Goal: Information Seeking & Learning: Check status

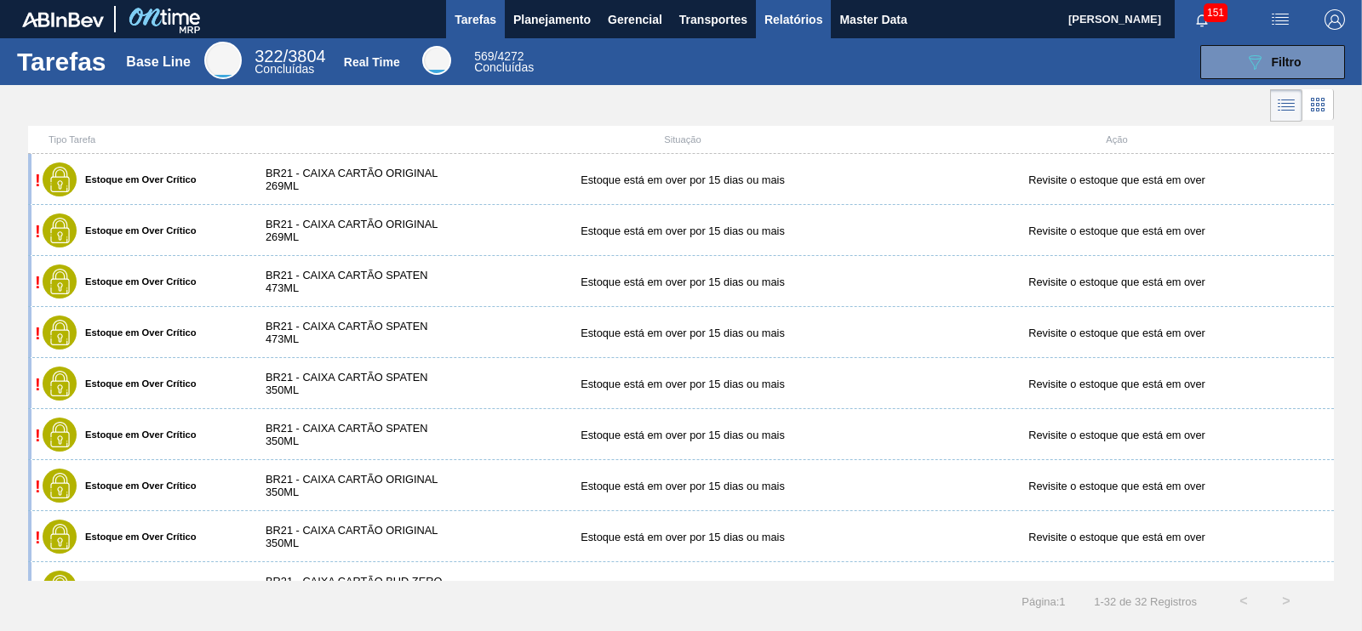
click at [797, 26] on span "Relatórios" at bounding box center [793, 19] width 58 height 20
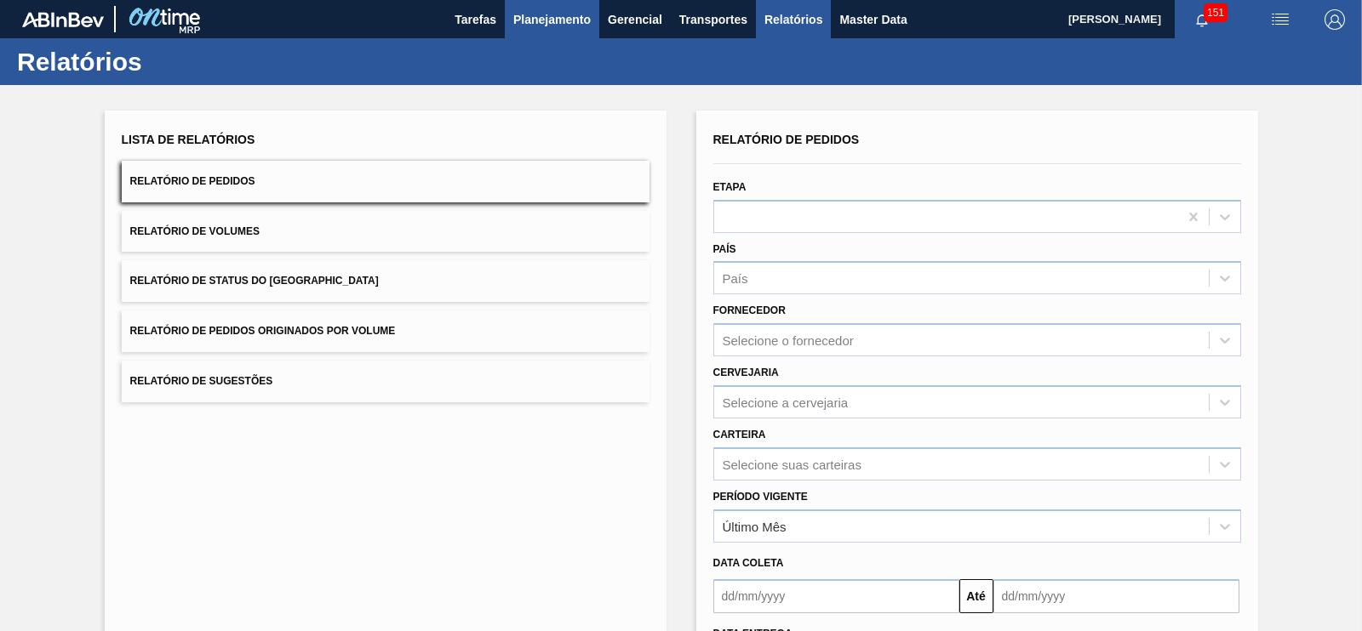
click at [591, 19] on button "Planejamento" at bounding box center [552, 19] width 94 height 38
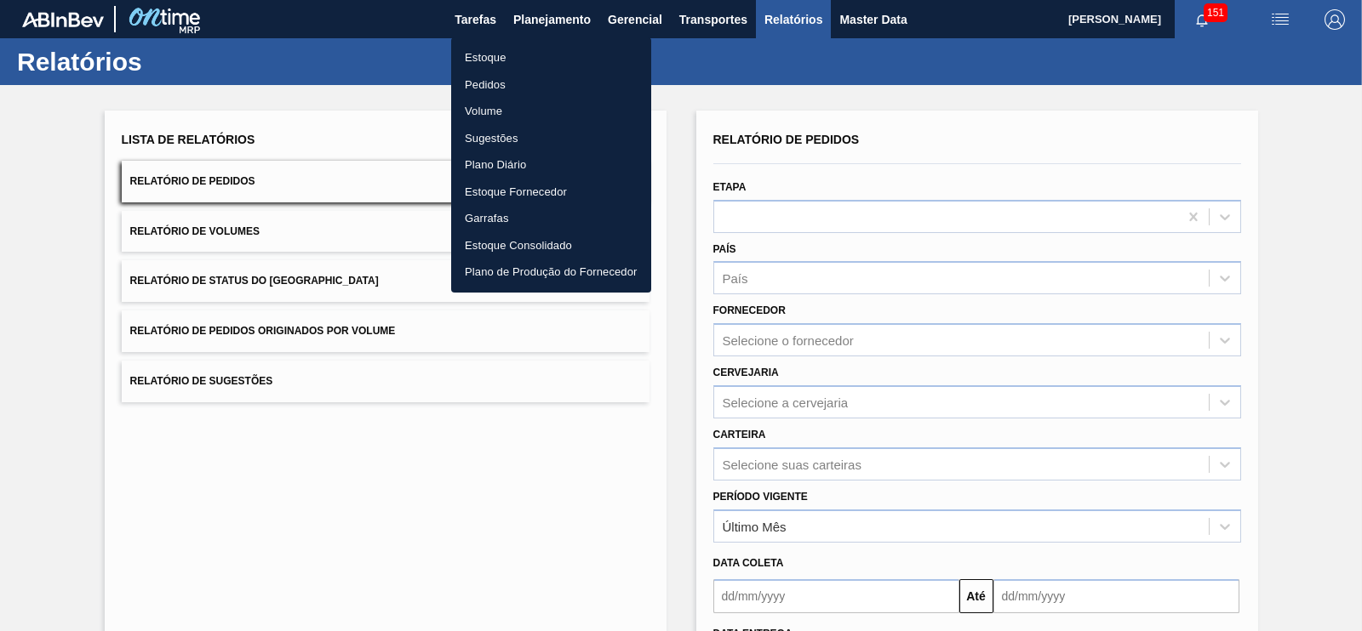
click at [487, 61] on li "Estoque" at bounding box center [551, 57] width 200 height 27
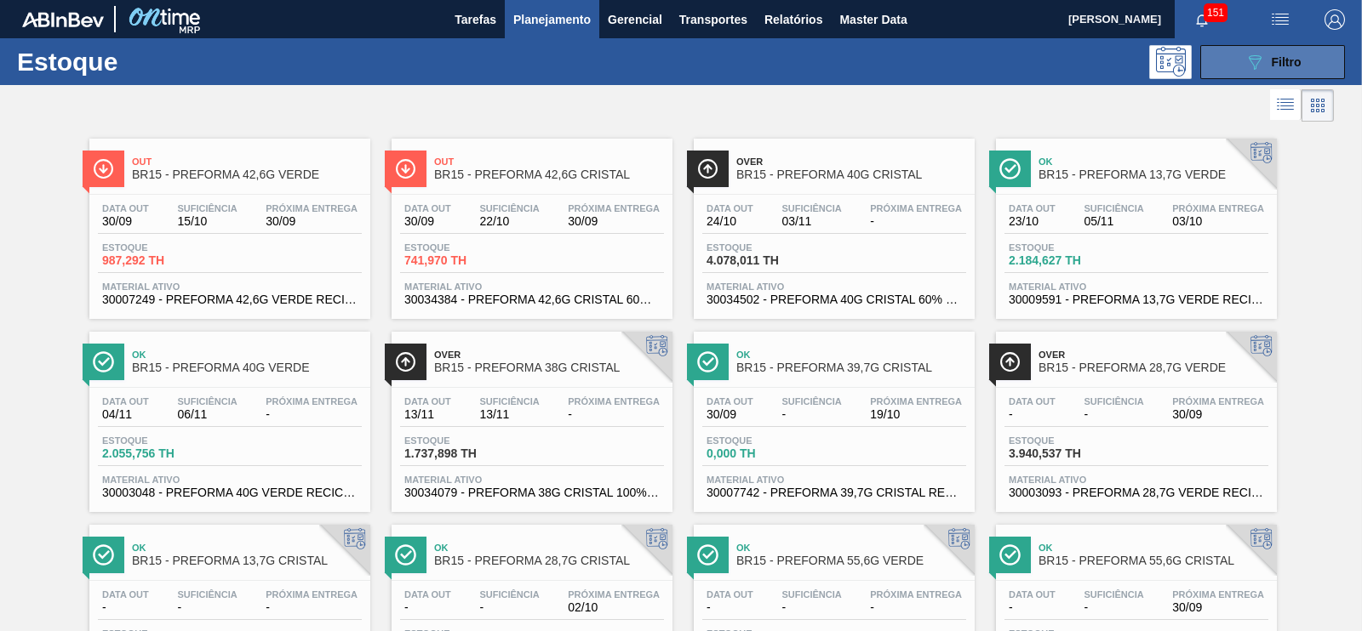
click at [1230, 69] on button "089F7B8B-B2A5-4AFE-B5C0-19BA573D28AC Filtro" at bounding box center [1272, 62] width 145 height 34
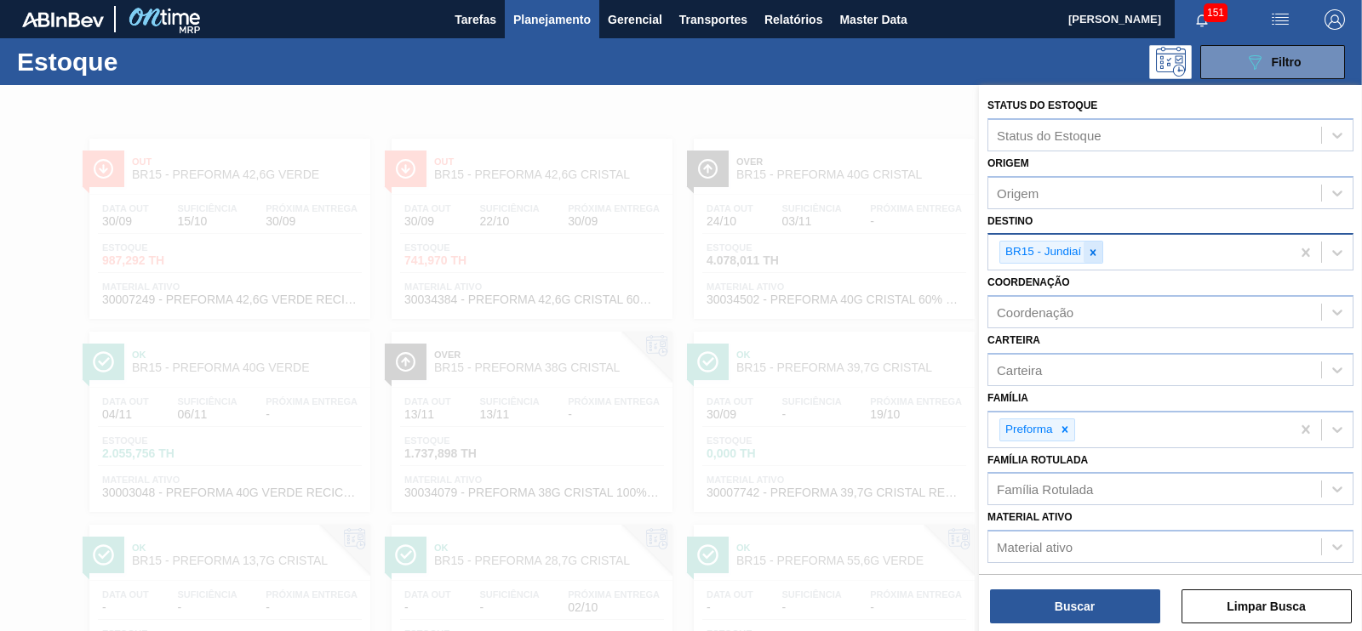
click at [1084, 252] on div at bounding box center [1092, 252] width 19 height 21
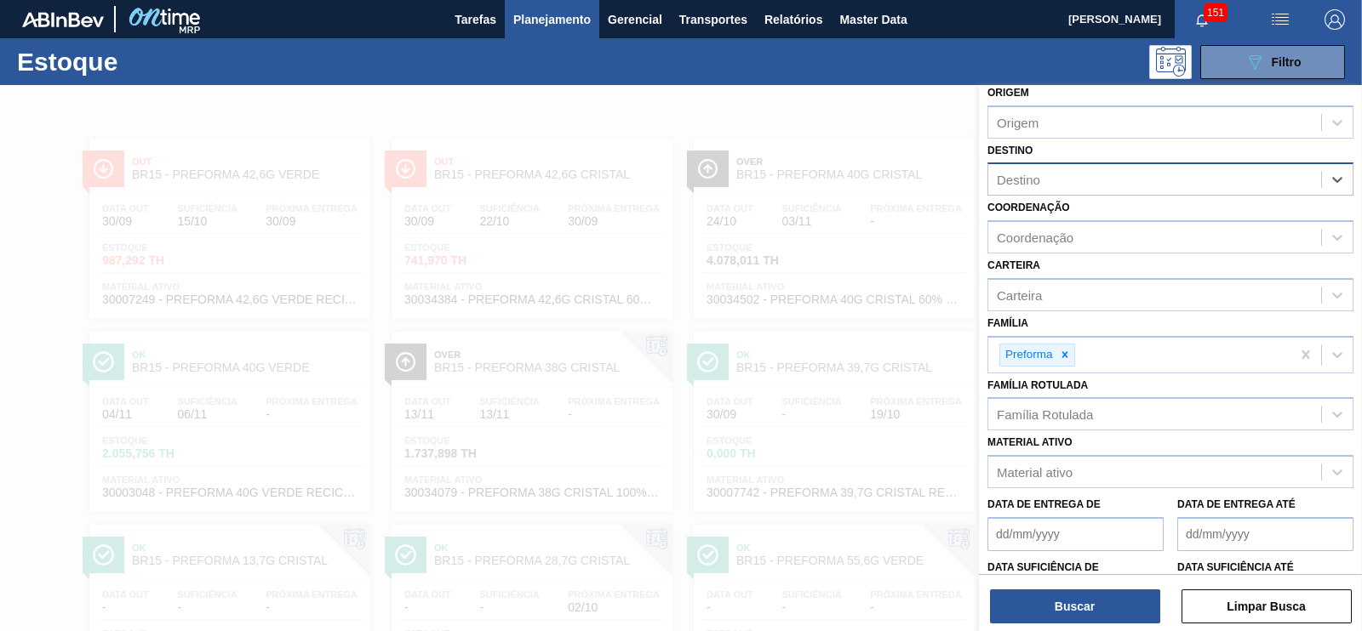
scroll to position [181, 0]
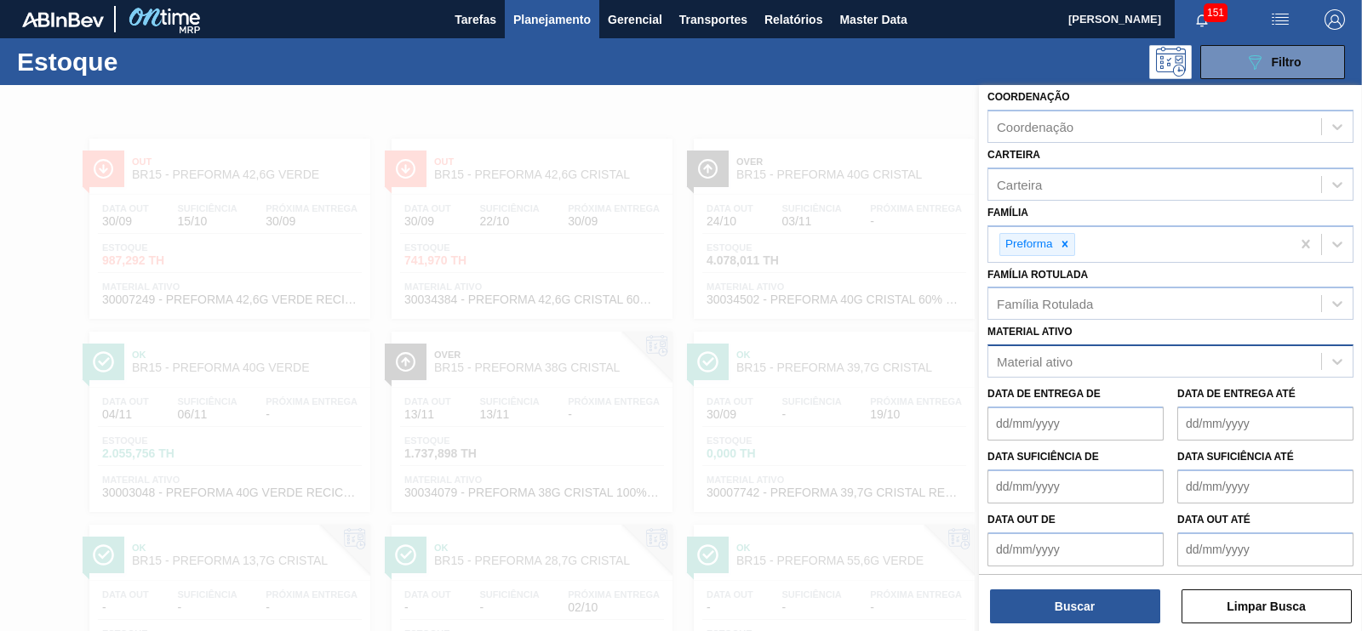
click at [1030, 355] on div "Material ativo" at bounding box center [1035, 362] width 76 height 14
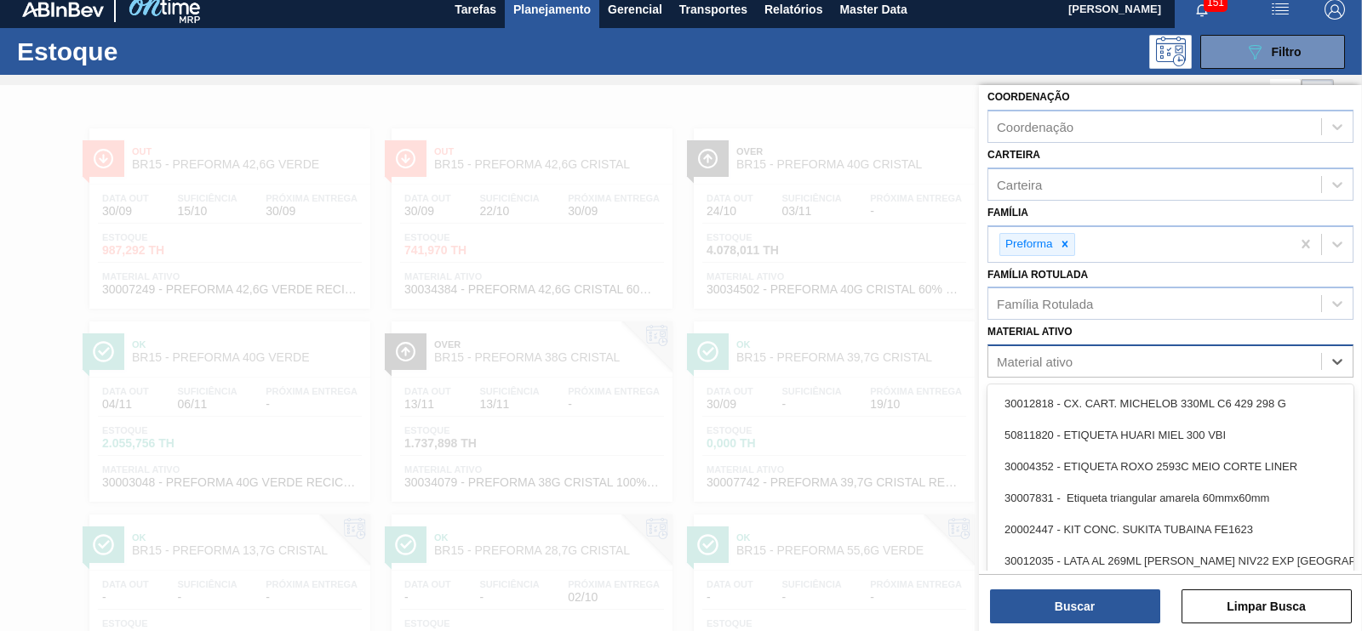
scroll to position [11, 0]
type ativo "3000"
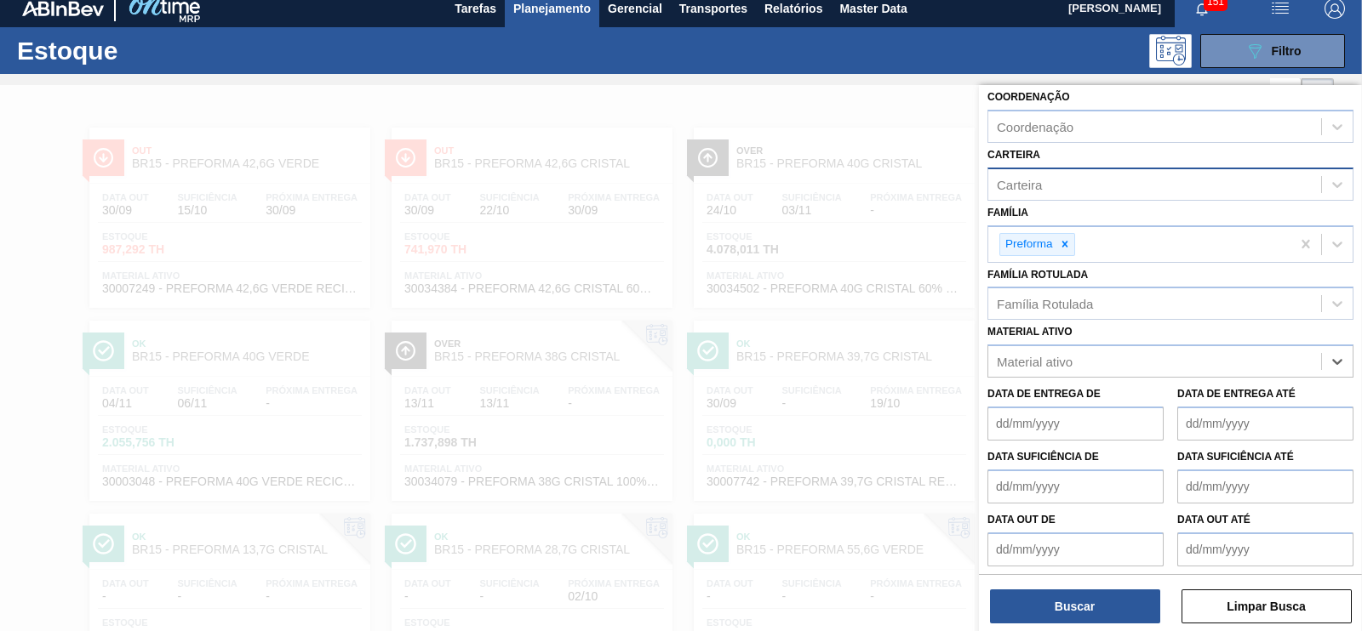
scroll to position [0, 0]
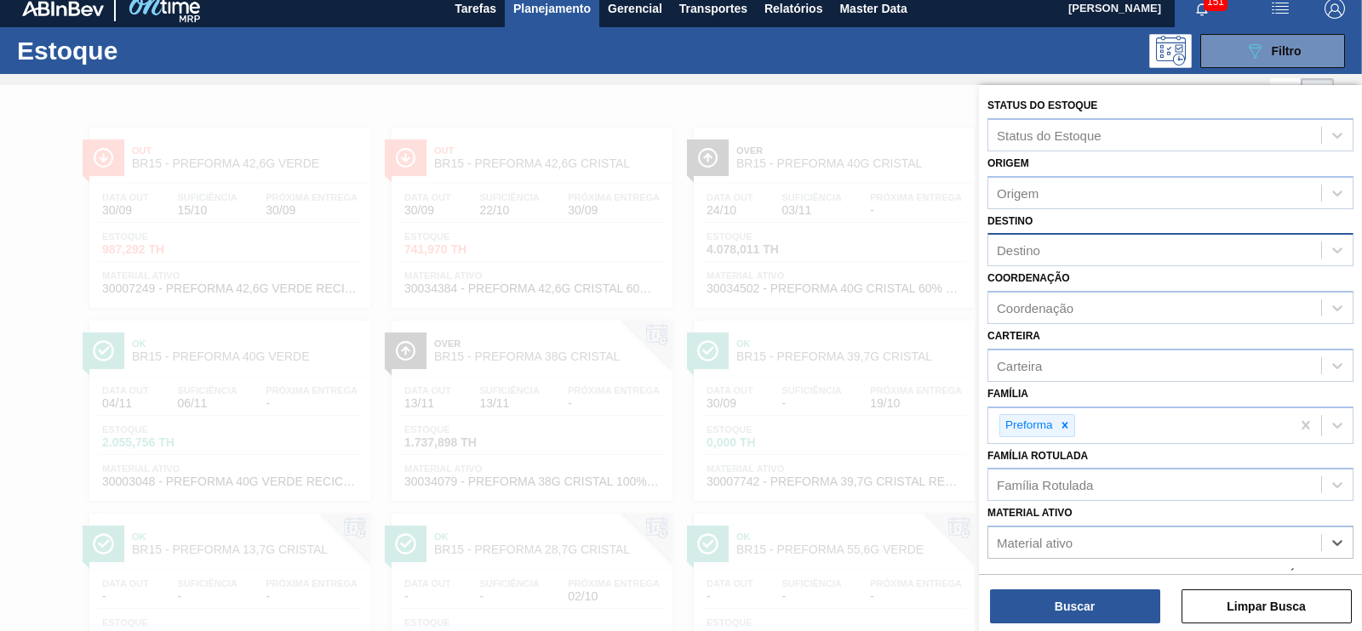
click at [1038, 257] on div "Destino" at bounding box center [1154, 250] width 333 height 25
type input "maca"
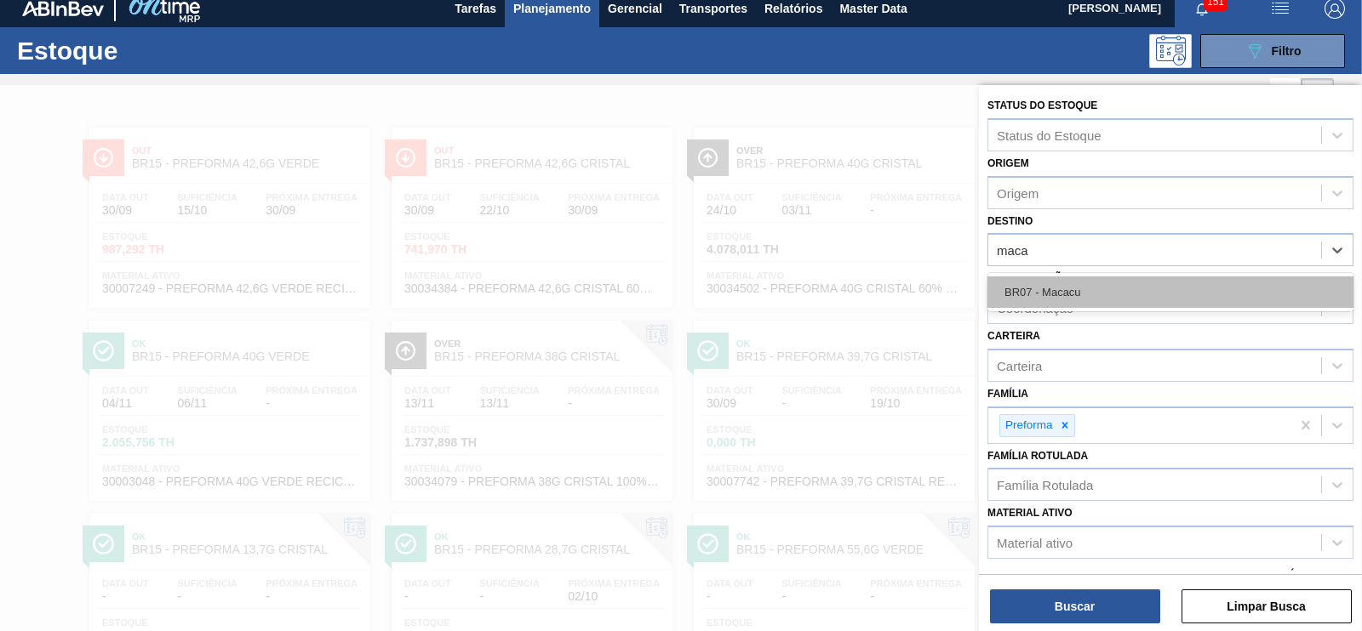
click at [1048, 295] on div "BR07 - Macacu" at bounding box center [1170, 292] width 366 height 31
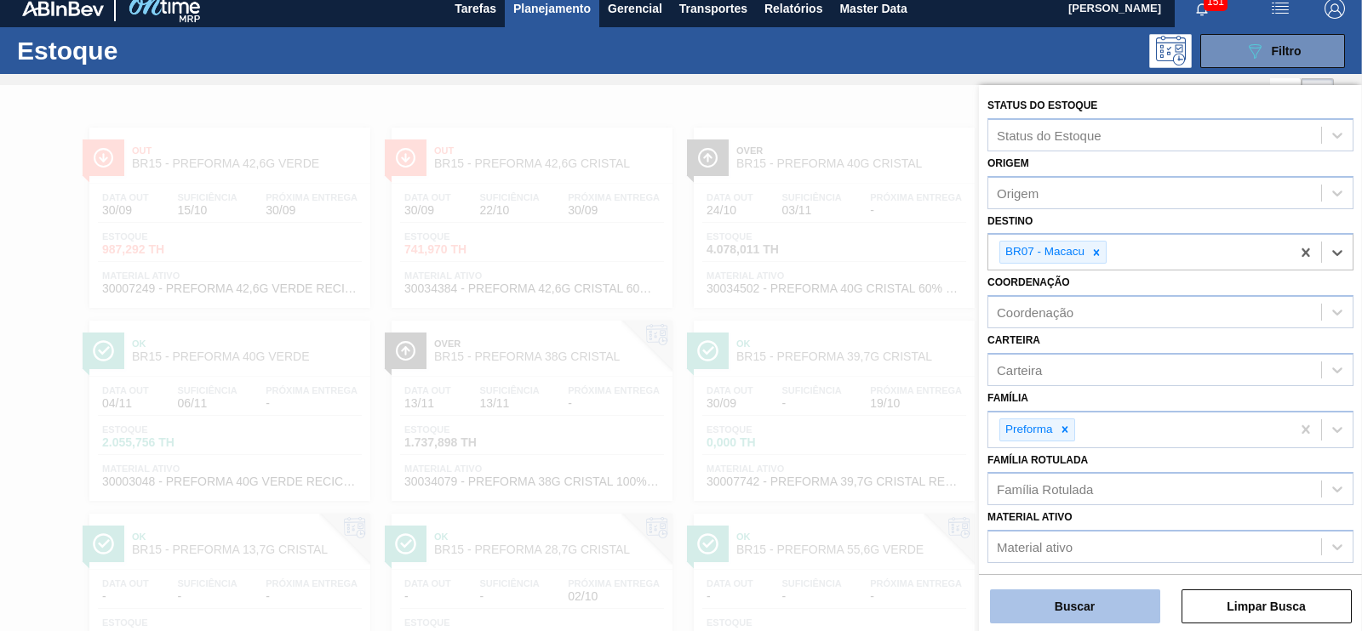
click at [1072, 600] on button "Buscar" at bounding box center [1075, 607] width 170 height 34
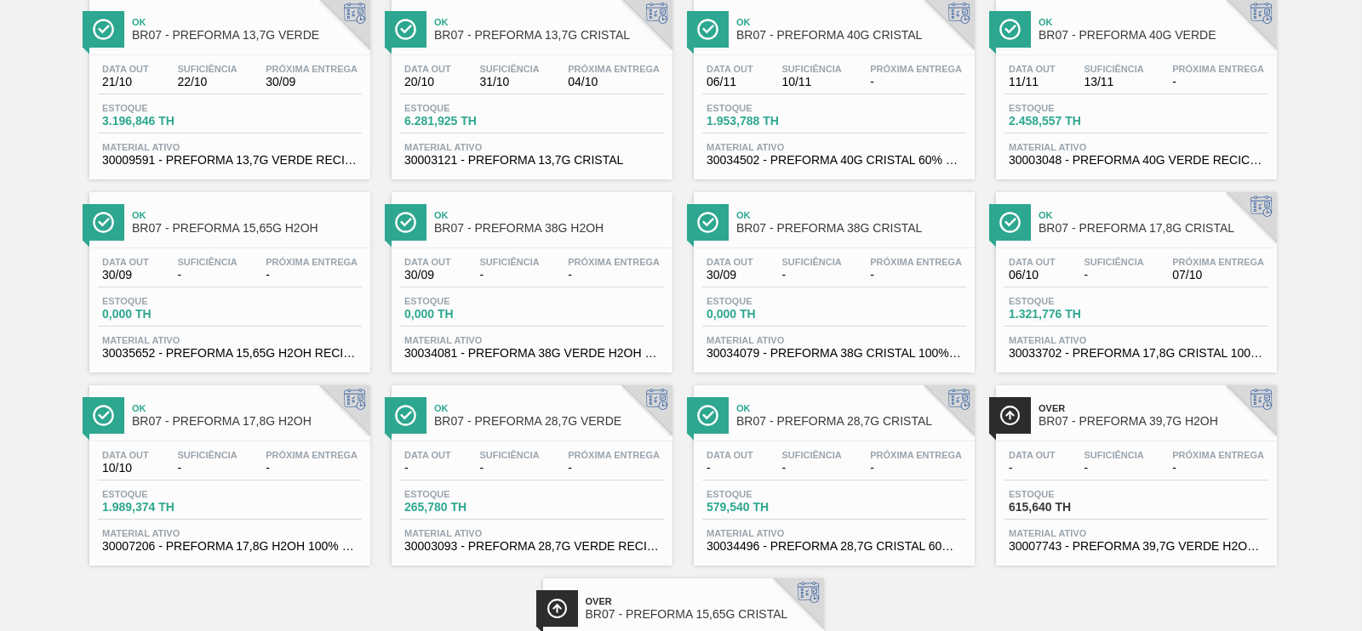
scroll to position [106, 0]
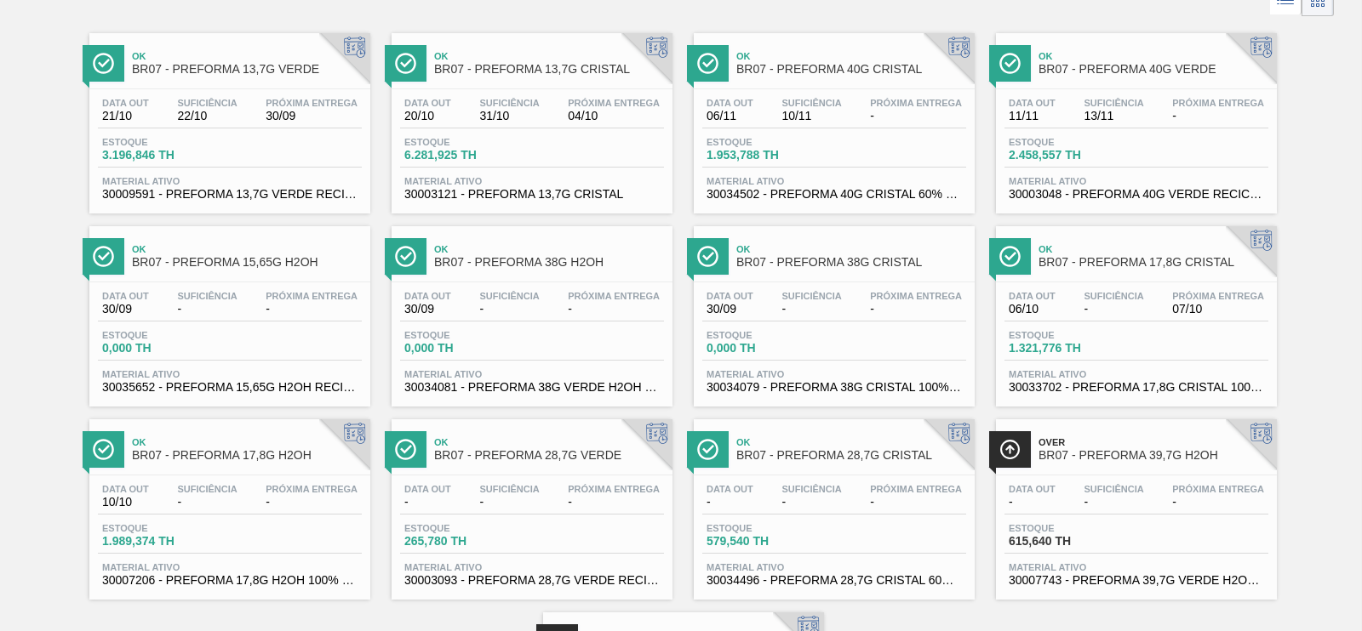
click at [1071, 260] on span "BR07 - PREFORMA 17,8G CRISTAL" at bounding box center [1153, 262] width 230 height 13
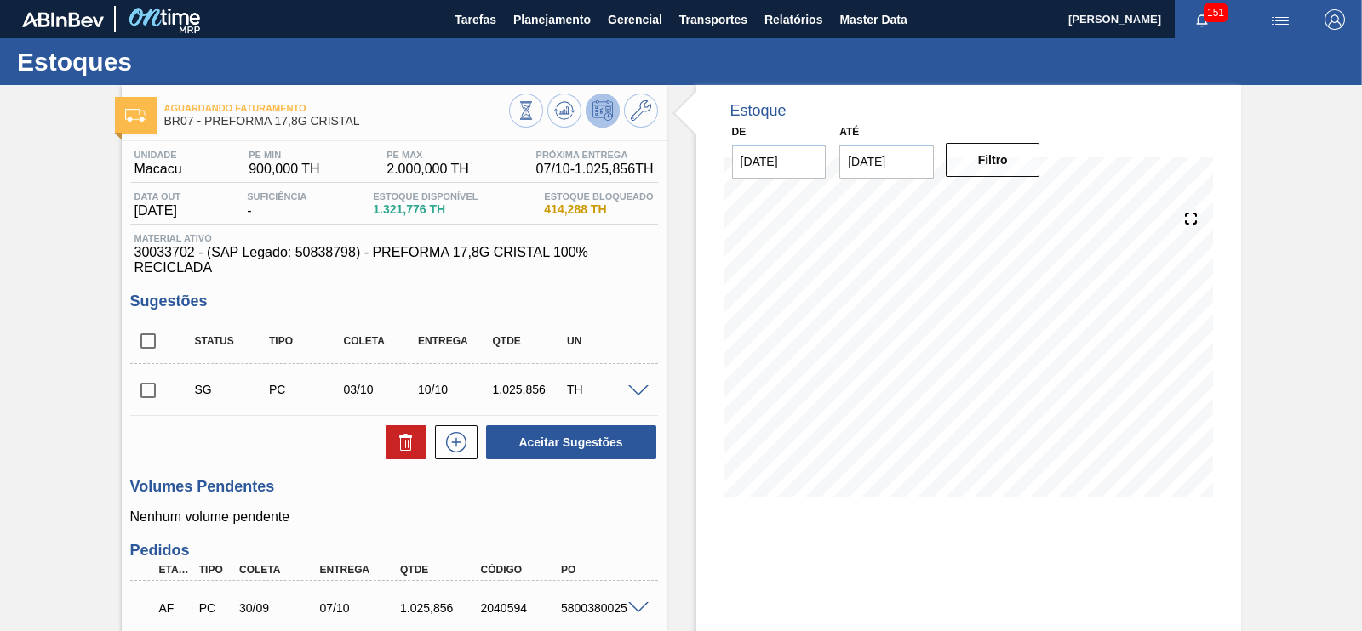
scroll to position [106, 0]
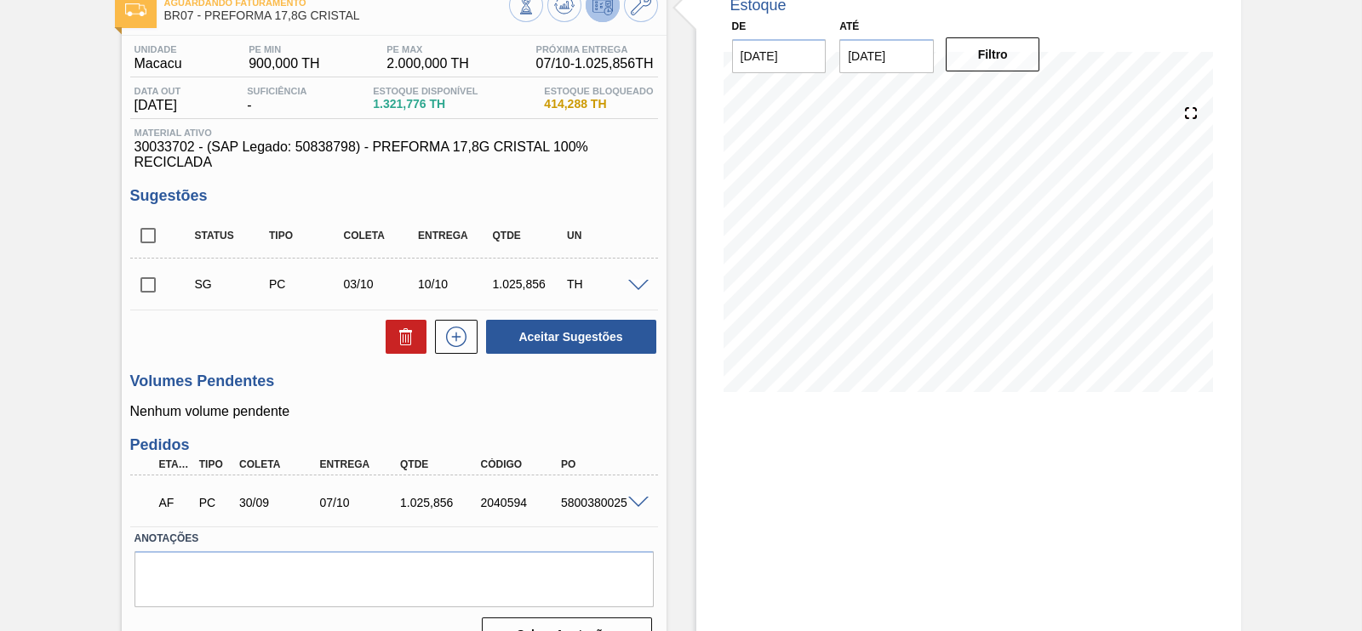
click at [637, 502] on span at bounding box center [638, 503] width 20 height 13
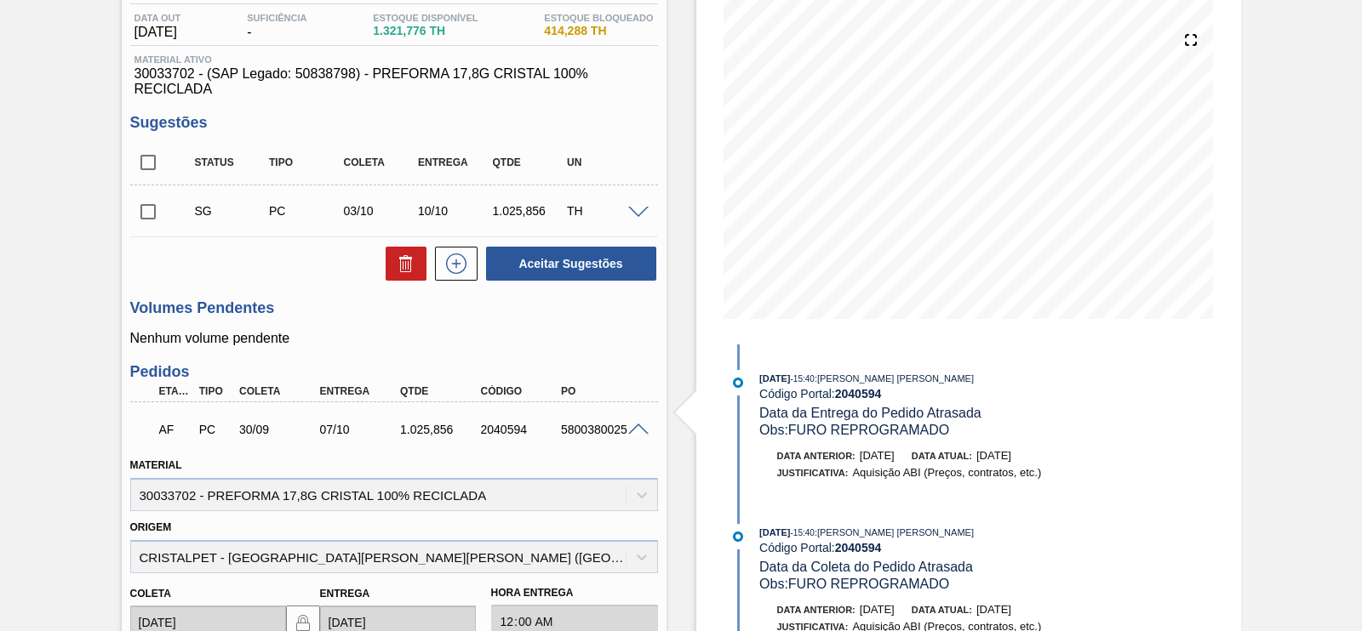
scroll to position [212, 0]
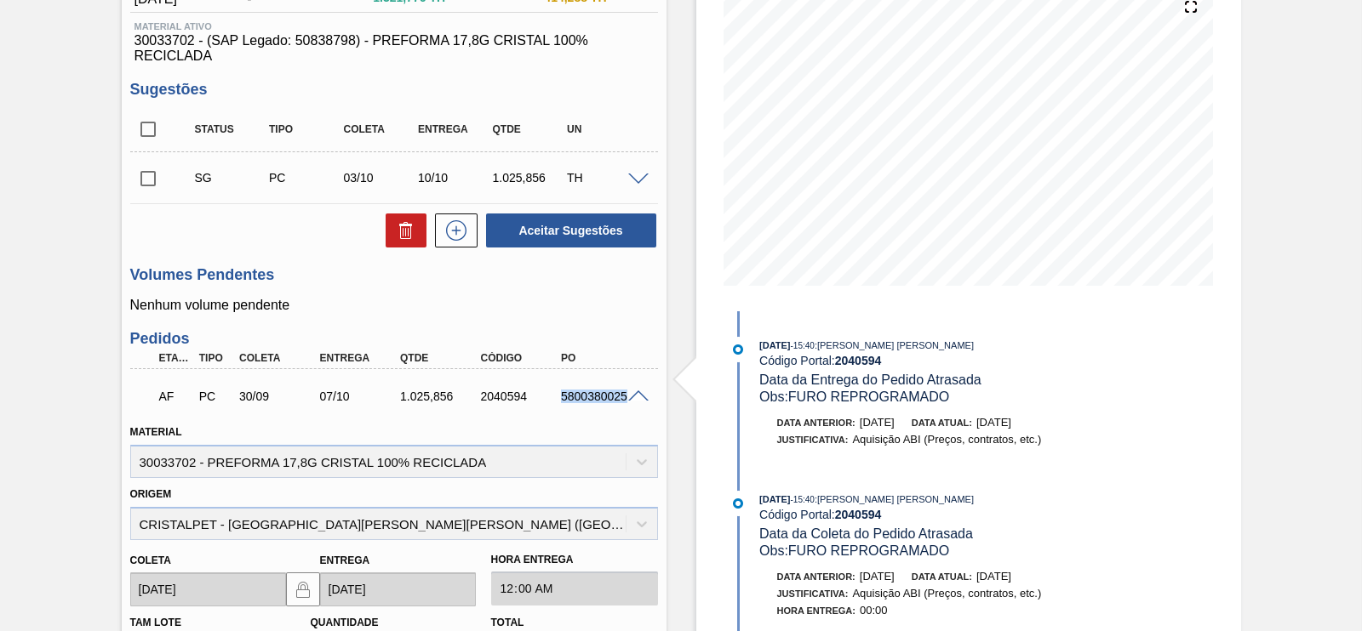
drag, startPoint x: 578, startPoint y: 402, endPoint x: 629, endPoint y: 403, distance: 51.1
click at [629, 403] on div "AF PC 30/09 07/10 1.025,[PHONE_NUMBER] 5800380025" at bounding box center [394, 395] width 528 height 43
copy div "5800380025"
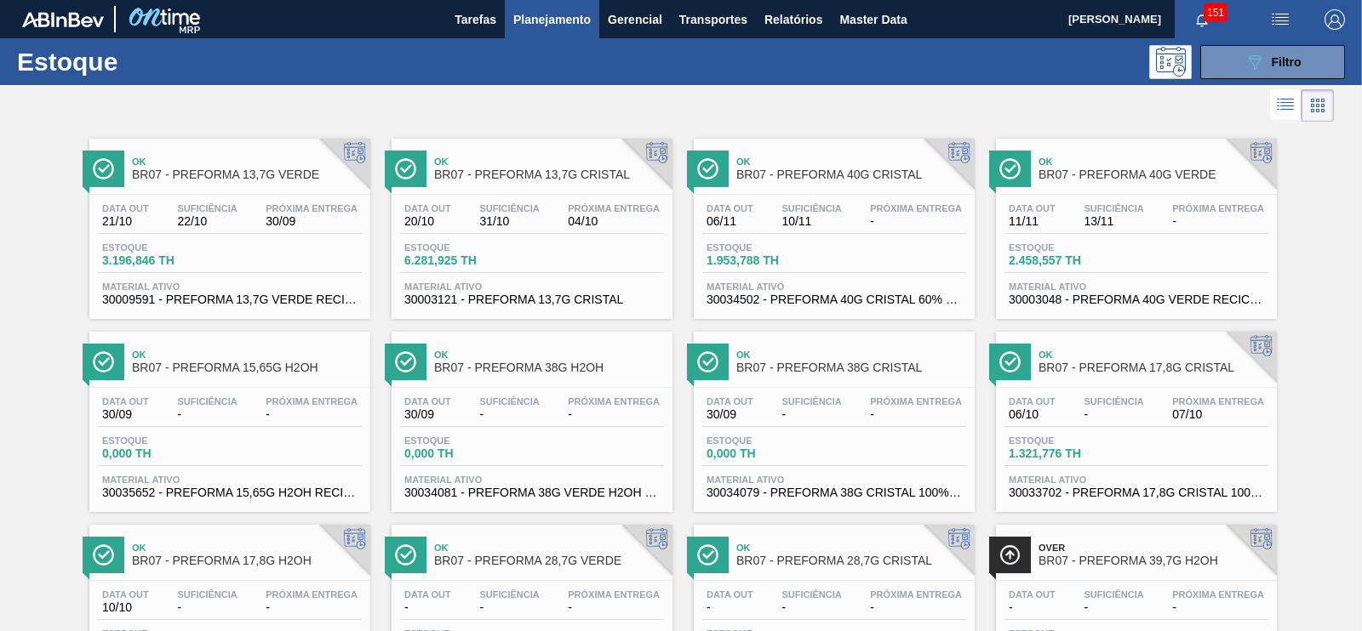
click at [285, 180] on span "BR07 - PREFORMA 13,7G VERDE" at bounding box center [247, 175] width 230 height 13
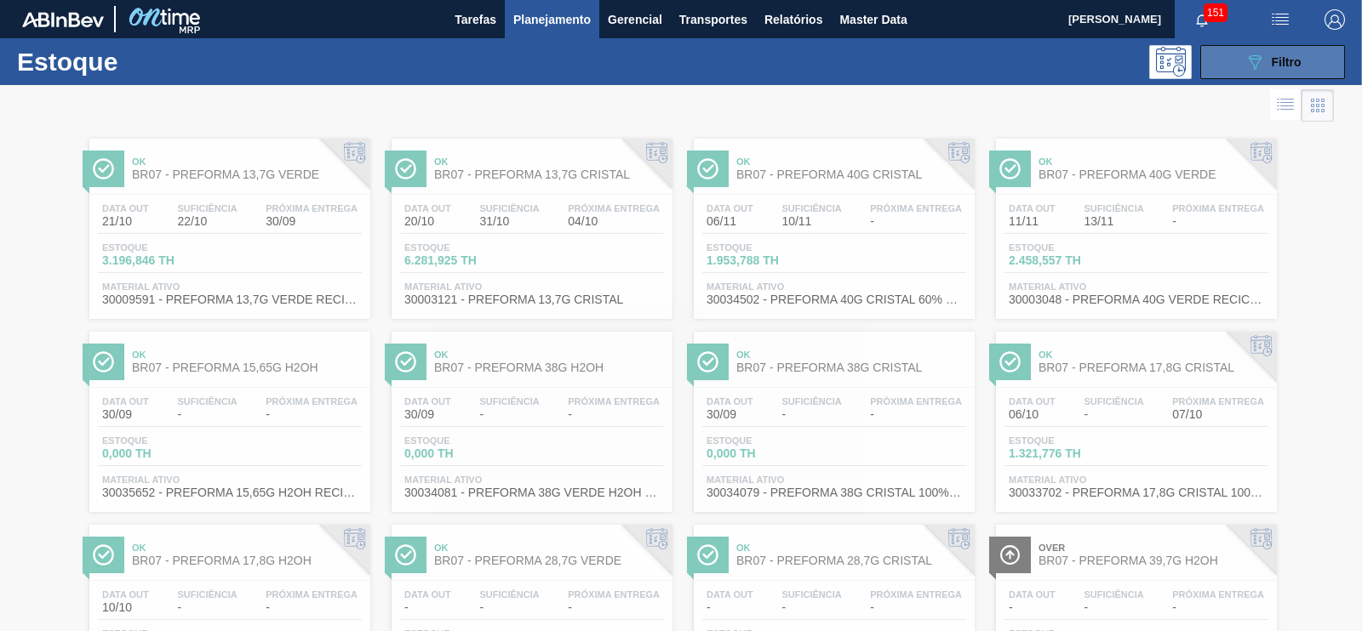
click at [1258, 61] on icon "089F7B8B-B2A5-4AFE-B5C0-19BA573D28AC" at bounding box center [1254, 62] width 20 height 20
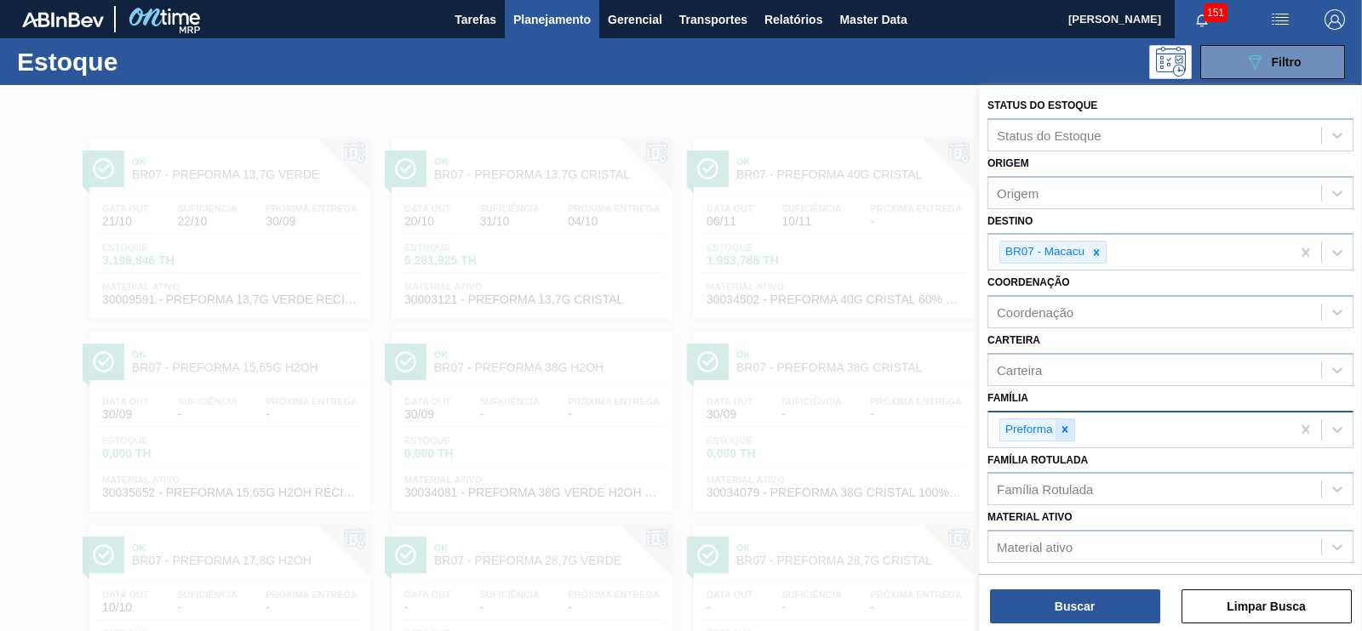
click at [1069, 427] on icon at bounding box center [1065, 430] width 12 height 12
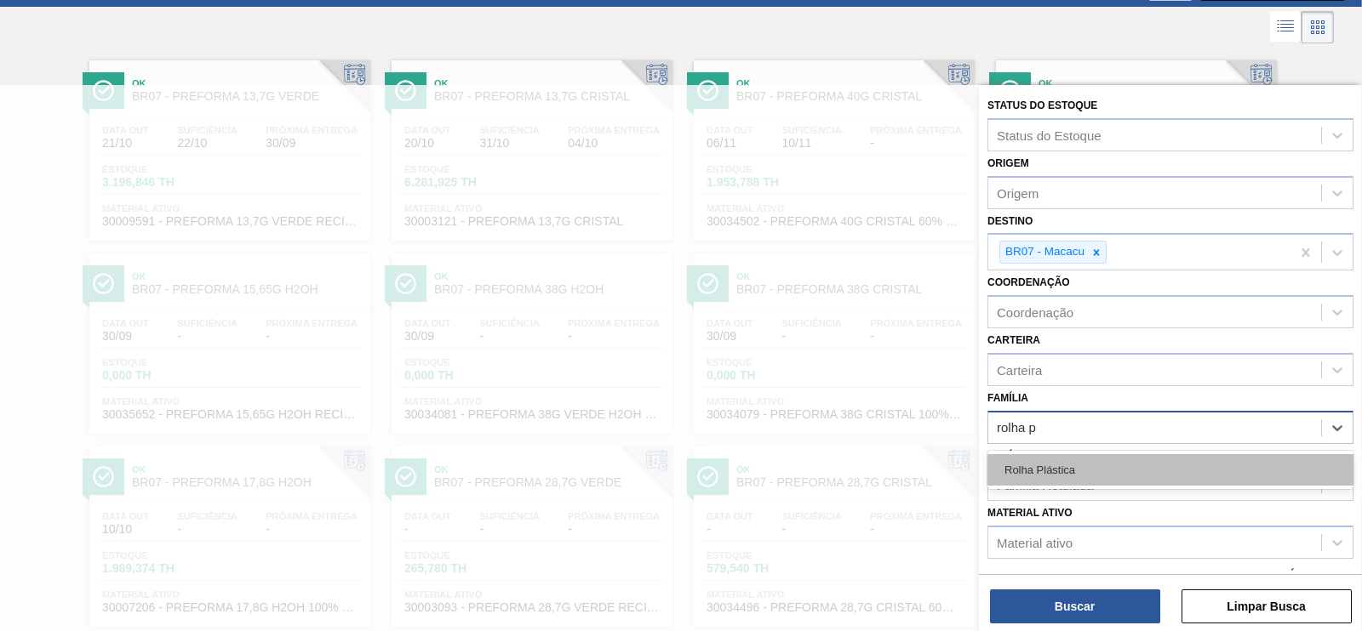
type input "rolha pl"
click at [1005, 467] on div "Rolha Plástica" at bounding box center [1170, 469] width 366 height 31
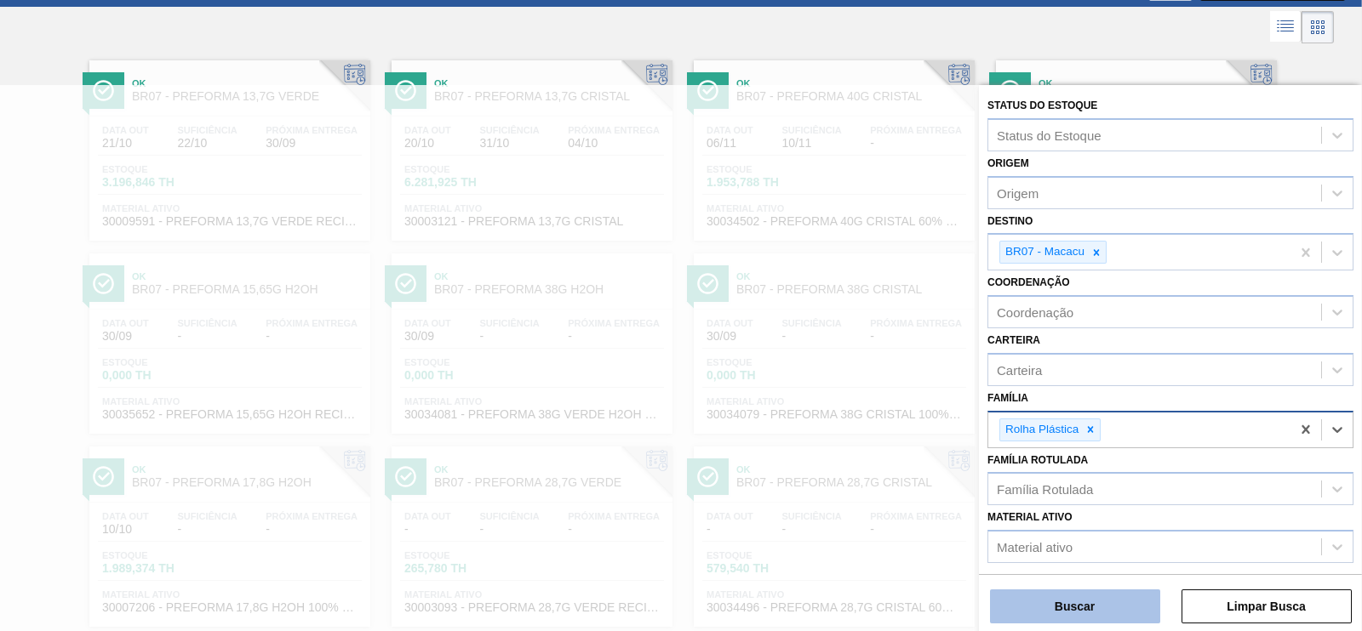
click at [1057, 602] on button "Buscar" at bounding box center [1075, 607] width 170 height 34
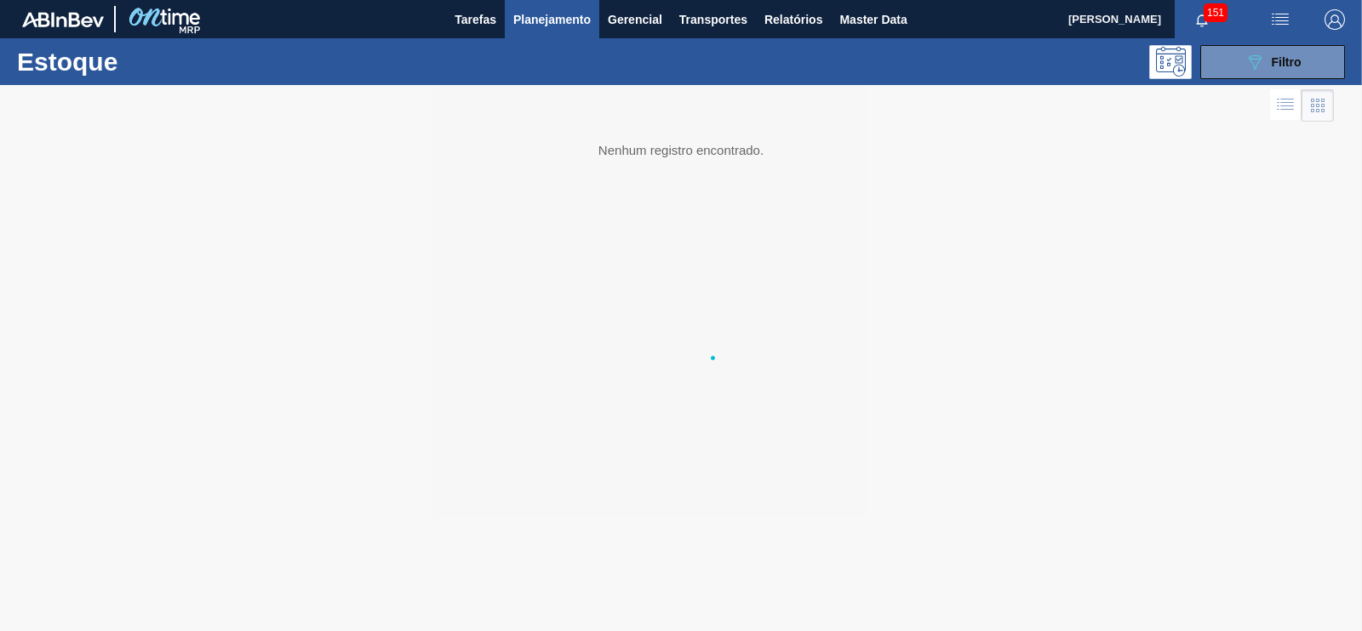
scroll to position [0, 0]
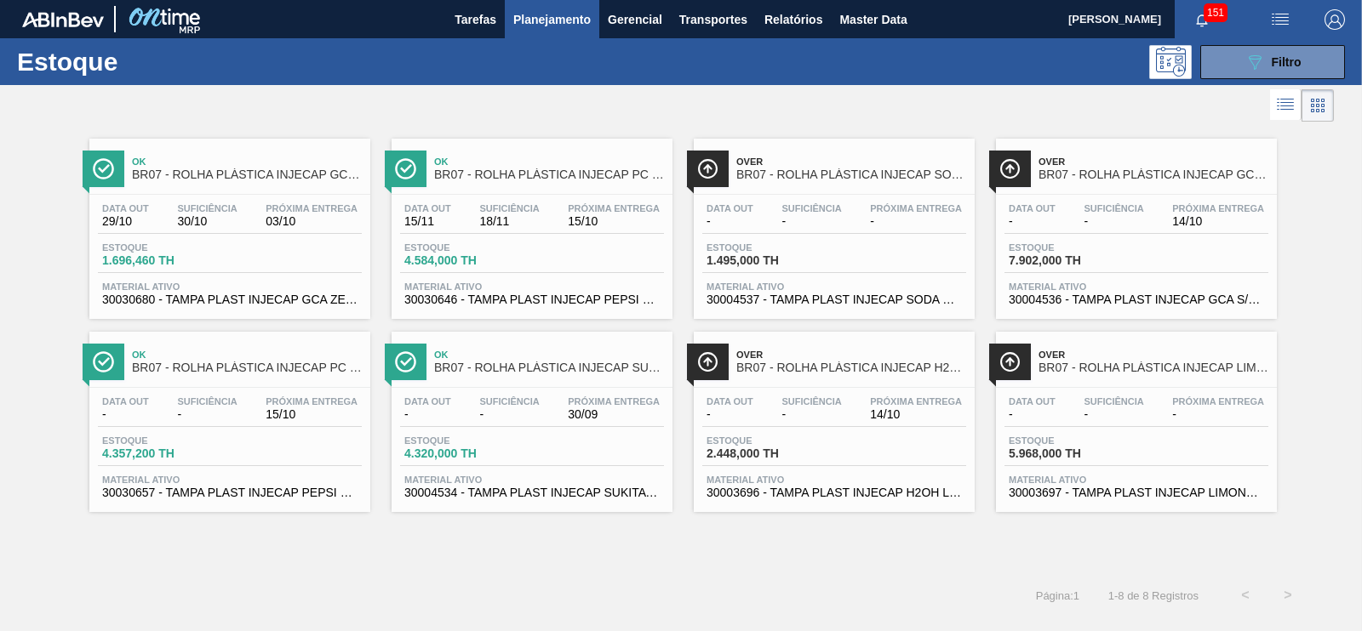
click at [314, 176] on span "BR07 - ROLHA PLÁSTICA INJECAP GCA ZERO SHORT" at bounding box center [247, 175] width 230 height 13
click at [1300, 63] on span "Filtro" at bounding box center [1286, 62] width 30 height 14
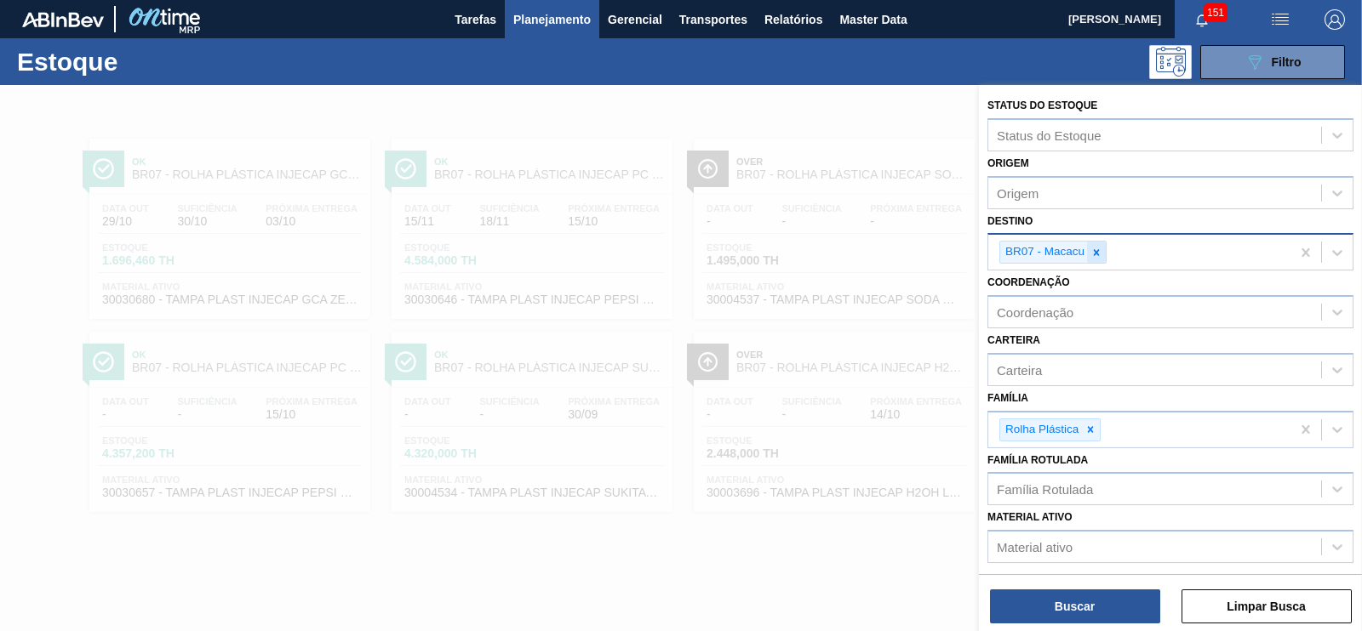
click at [1098, 250] on icon at bounding box center [1096, 253] width 12 height 12
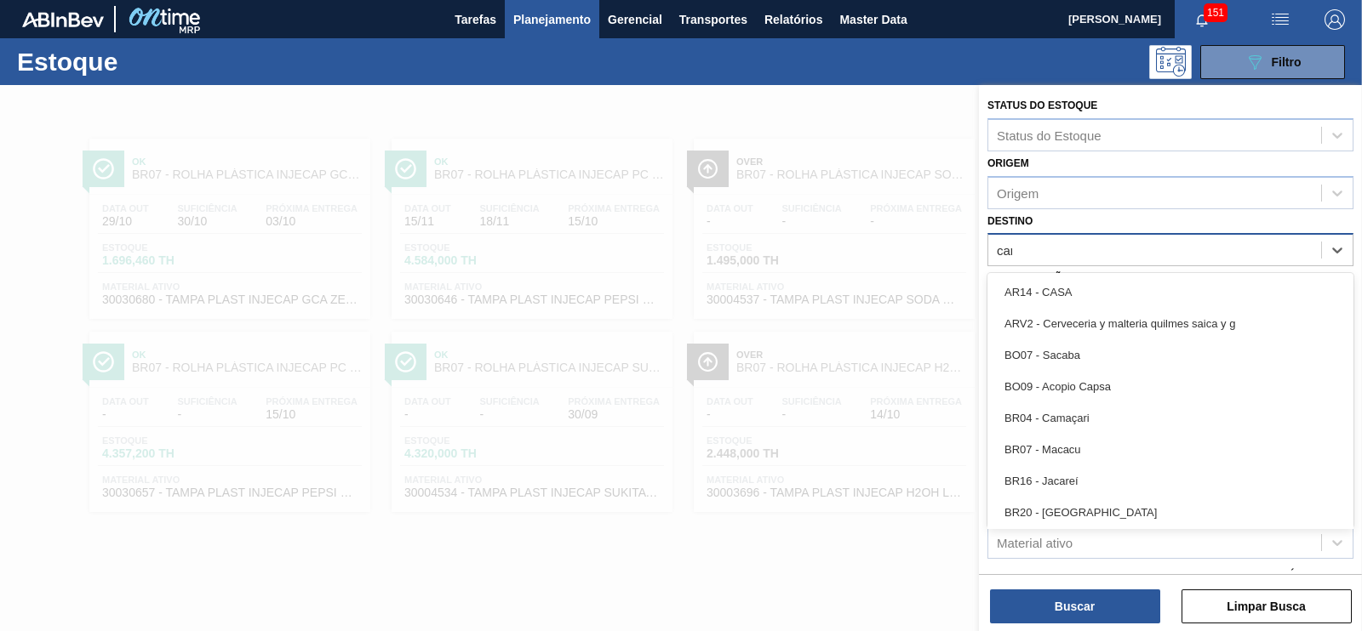
type input "cama"
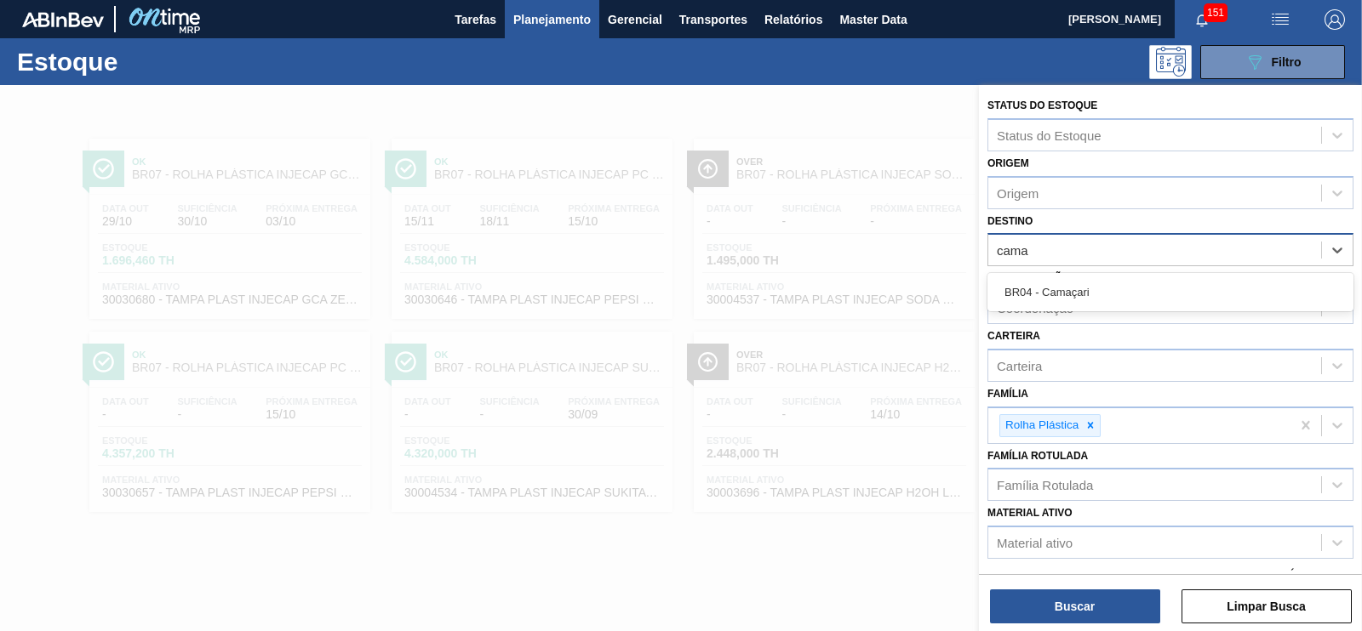
click at [1077, 294] on div "BR04 - Camaçari" at bounding box center [1170, 292] width 366 height 31
click at [1051, 623] on div "Status do Estoque Status do Estoque Origem Origem Destino option BR04 - Camaçar…" at bounding box center [1170, 360] width 383 height 550
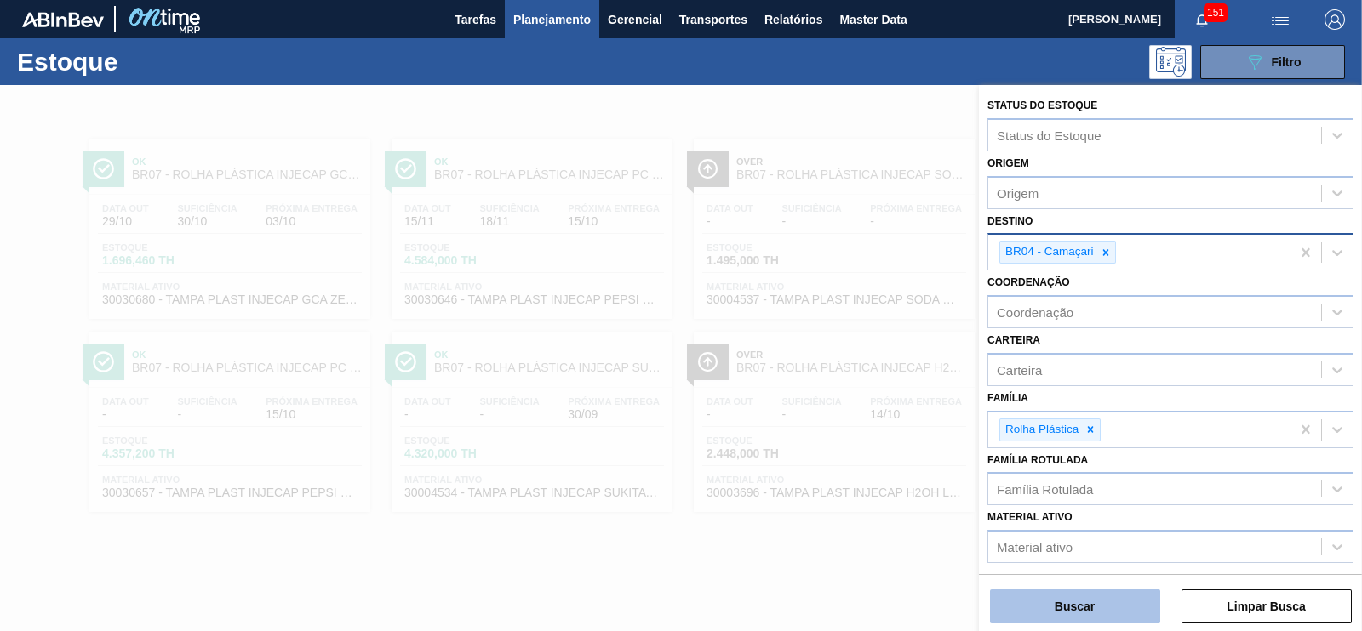
click at [1077, 607] on button "Buscar" at bounding box center [1075, 607] width 170 height 34
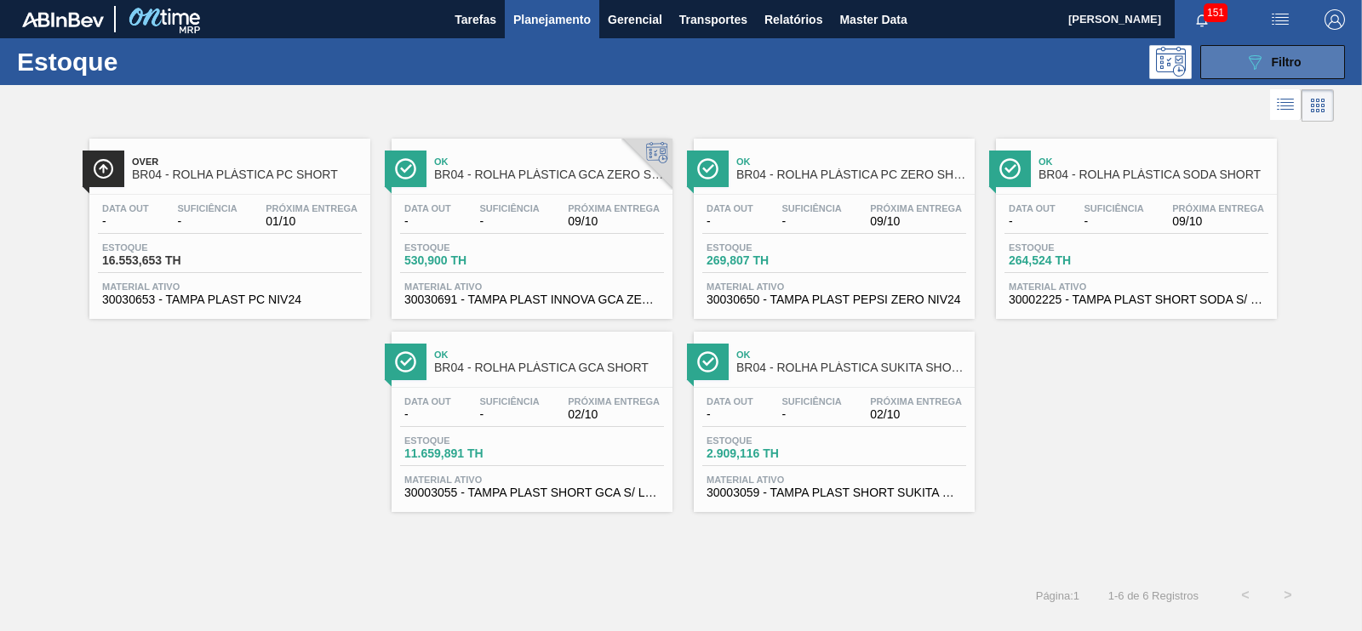
click at [1271, 68] on span "Filtro" at bounding box center [1286, 62] width 30 height 14
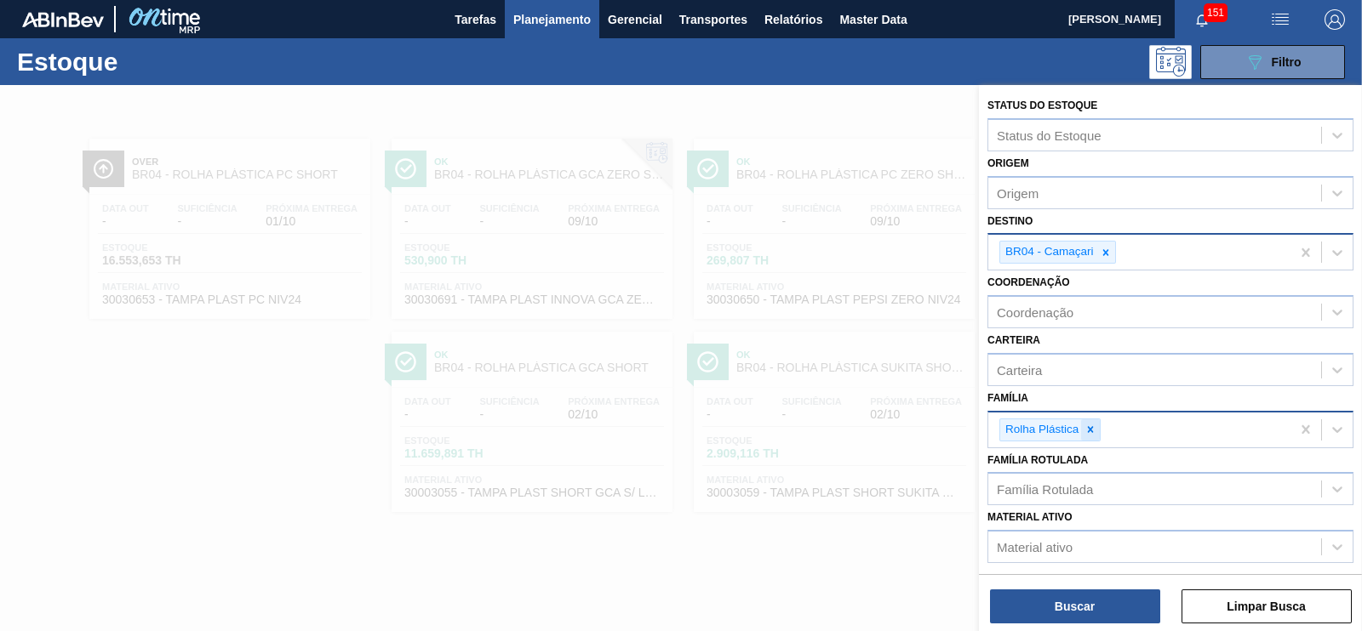
click at [1096, 426] on div at bounding box center [1090, 430] width 19 height 21
type input "prefor"
click at [1066, 488] on div "Família Rotulada" at bounding box center [1045, 485] width 96 height 14
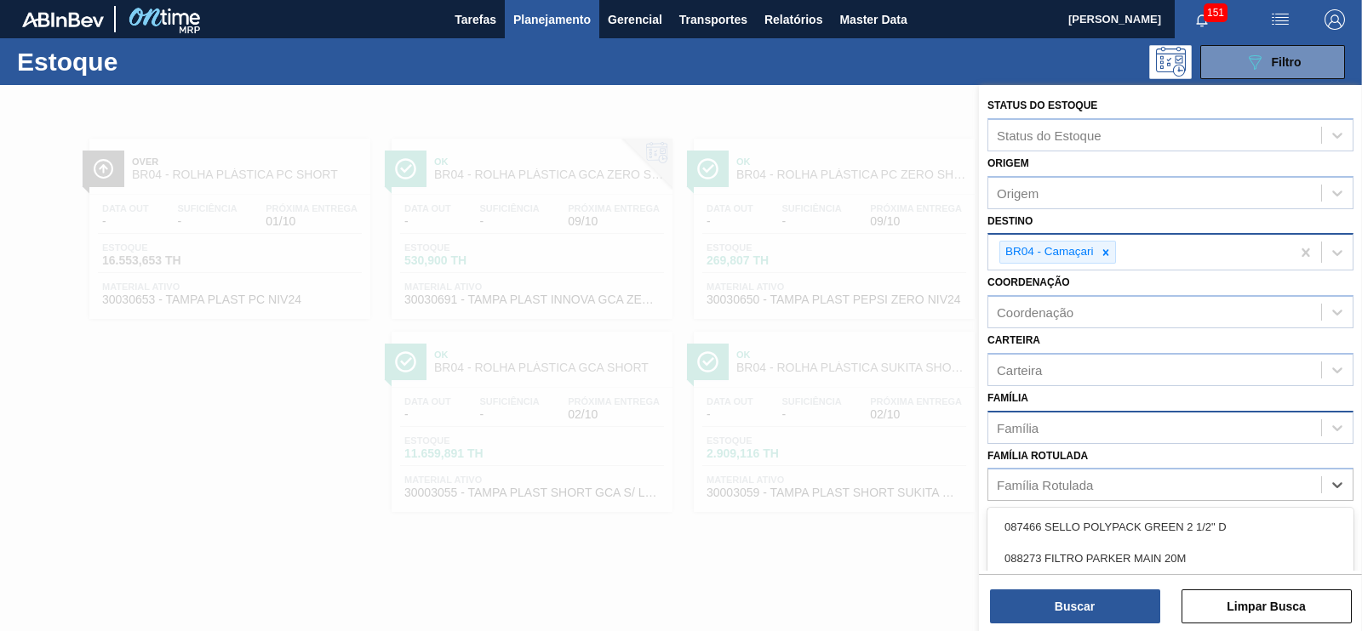
click at [1068, 429] on div "Família" at bounding box center [1154, 427] width 333 height 25
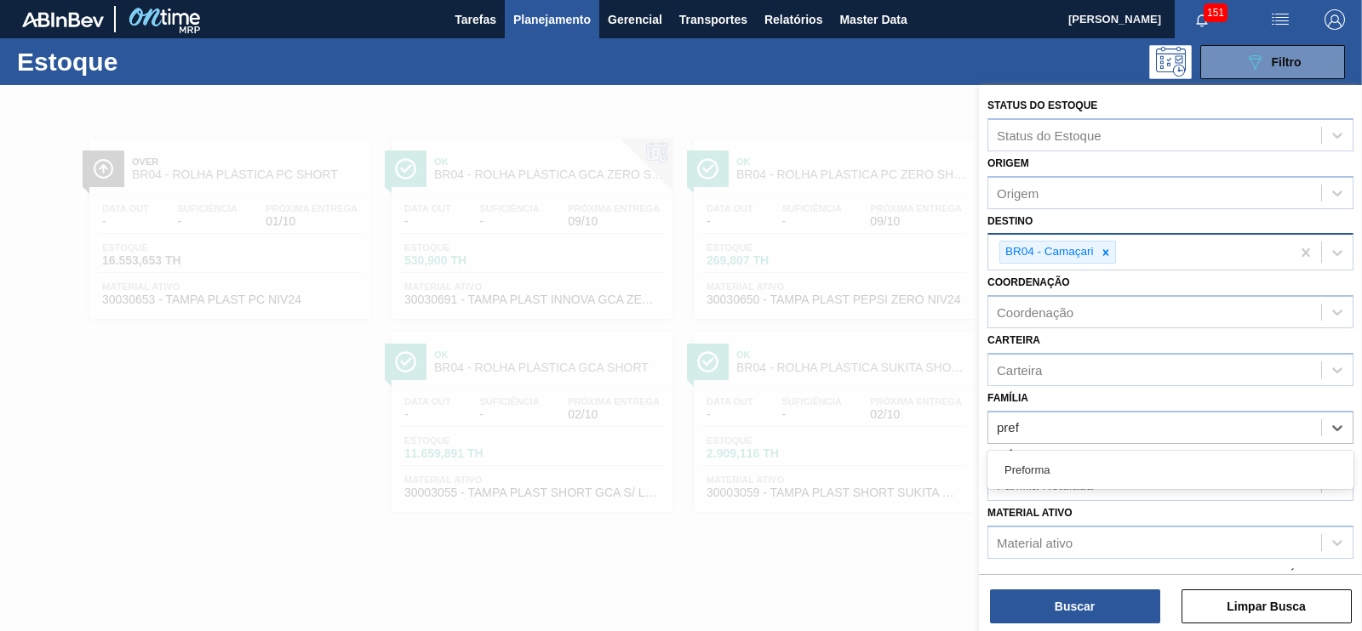
type input "prefo"
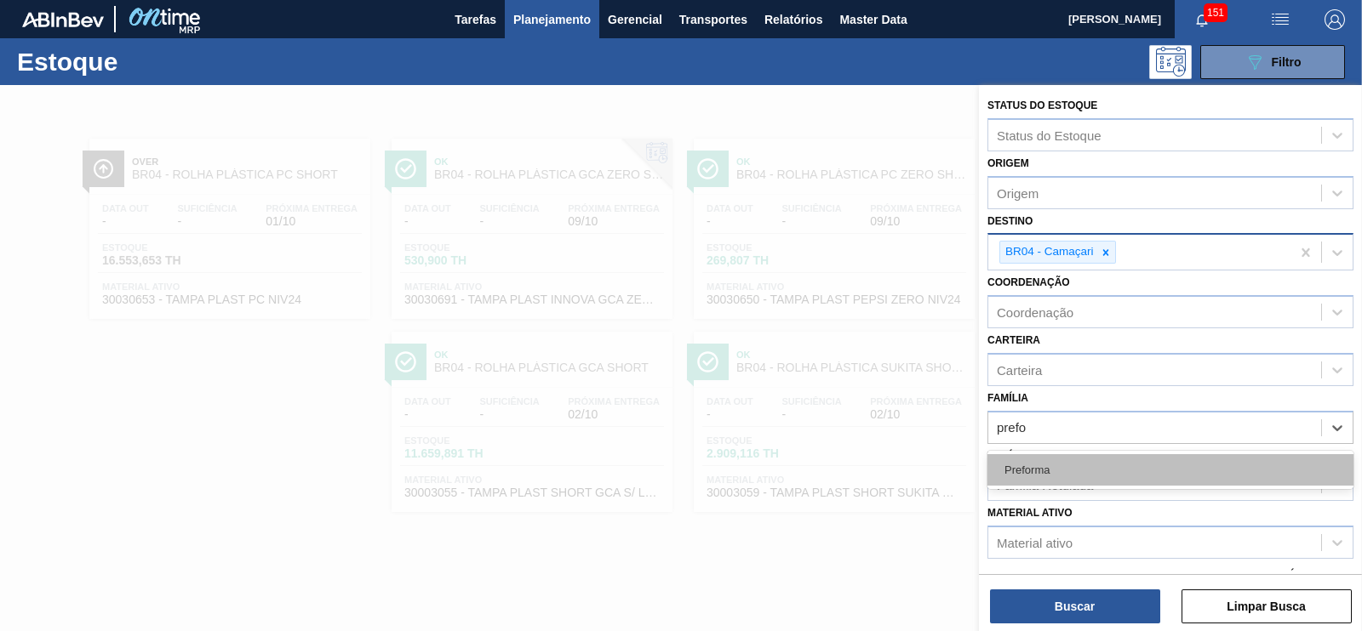
click at [1003, 462] on div "Preforma" at bounding box center [1170, 469] width 366 height 31
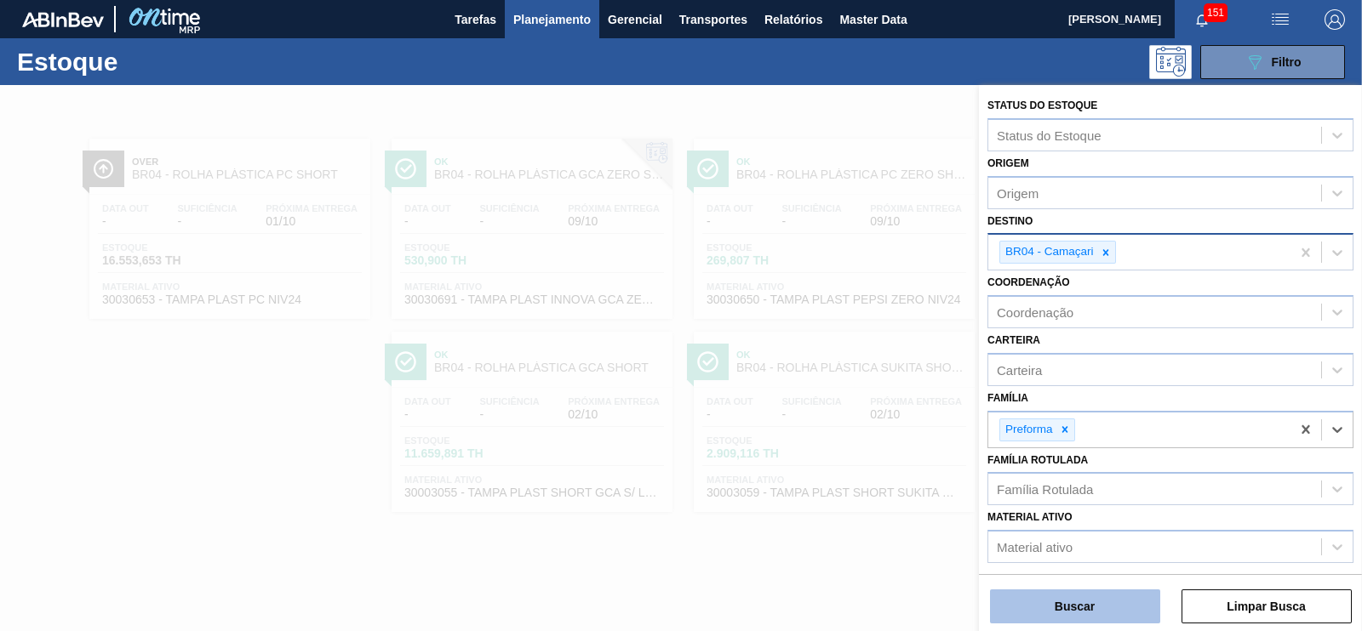
click at [1064, 600] on button "Buscar" at bounding box center [1075, 607] width 170 height 34
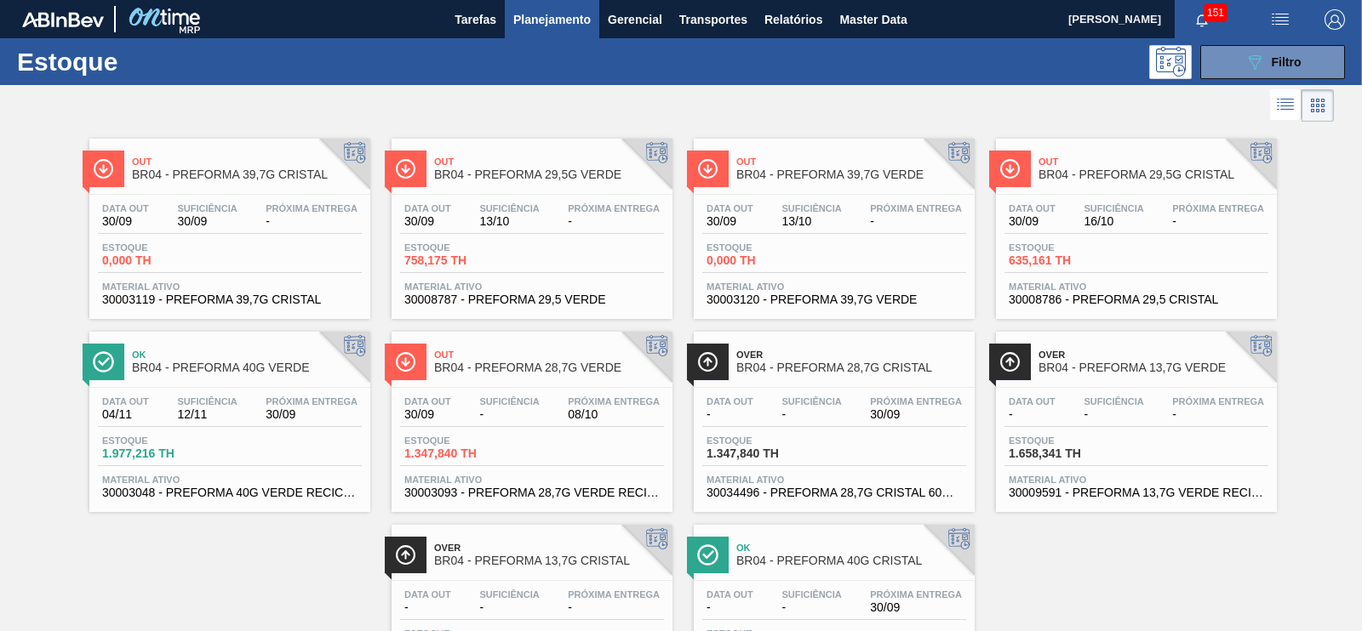
click at [329, 254] on div "Estoque 0,000 TH" at bounding box center [230, 258] width 264 height 31
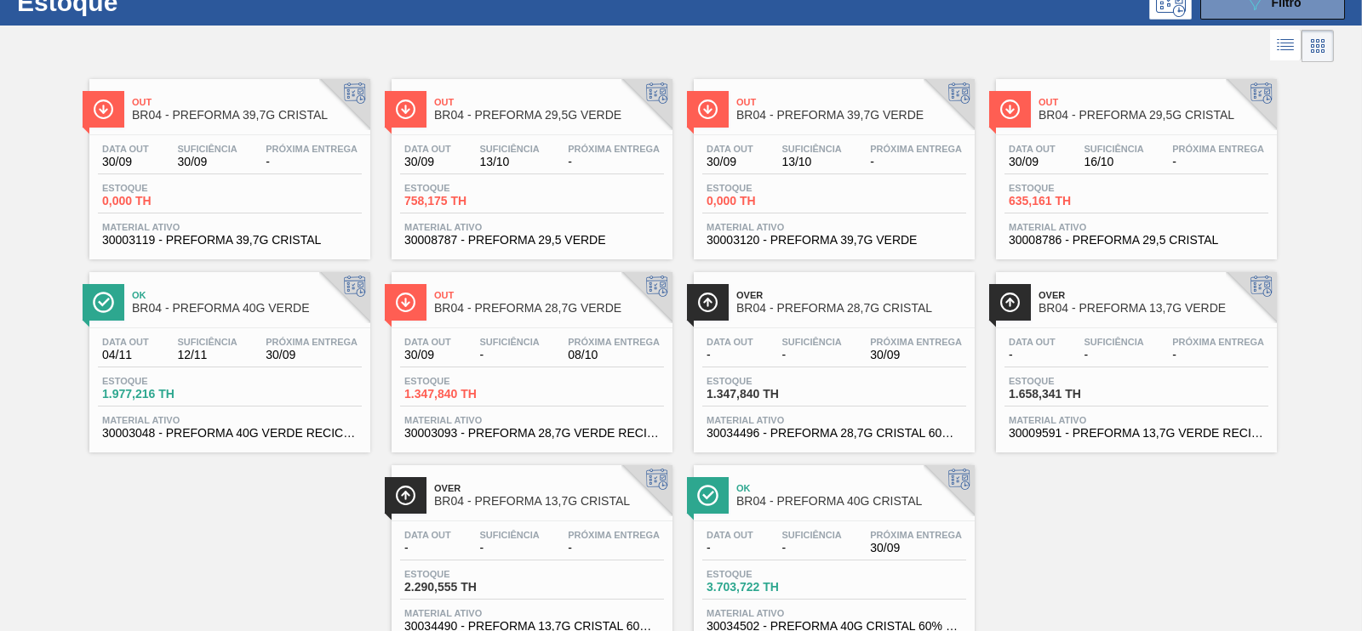
scroll to position [106, 0]
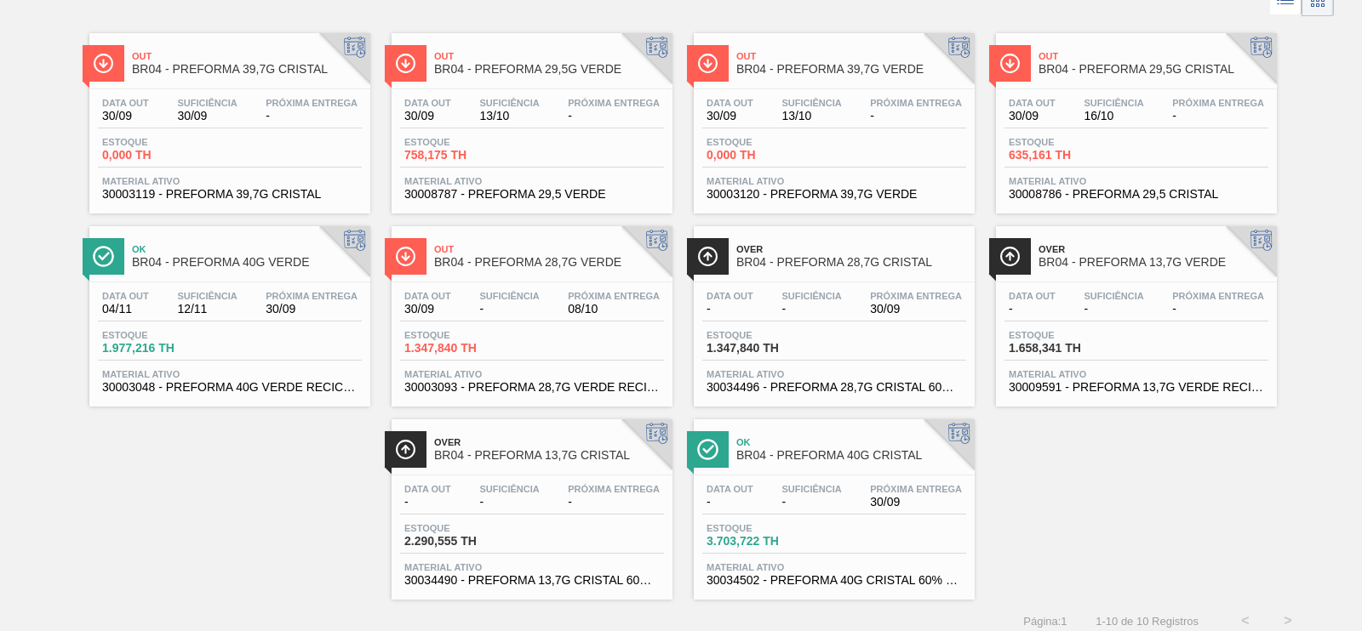
click at [877, 460] on span "BR04 - PREFORMA 40G CRISTAL" at bounding box center [851, 455] width 230 height 13
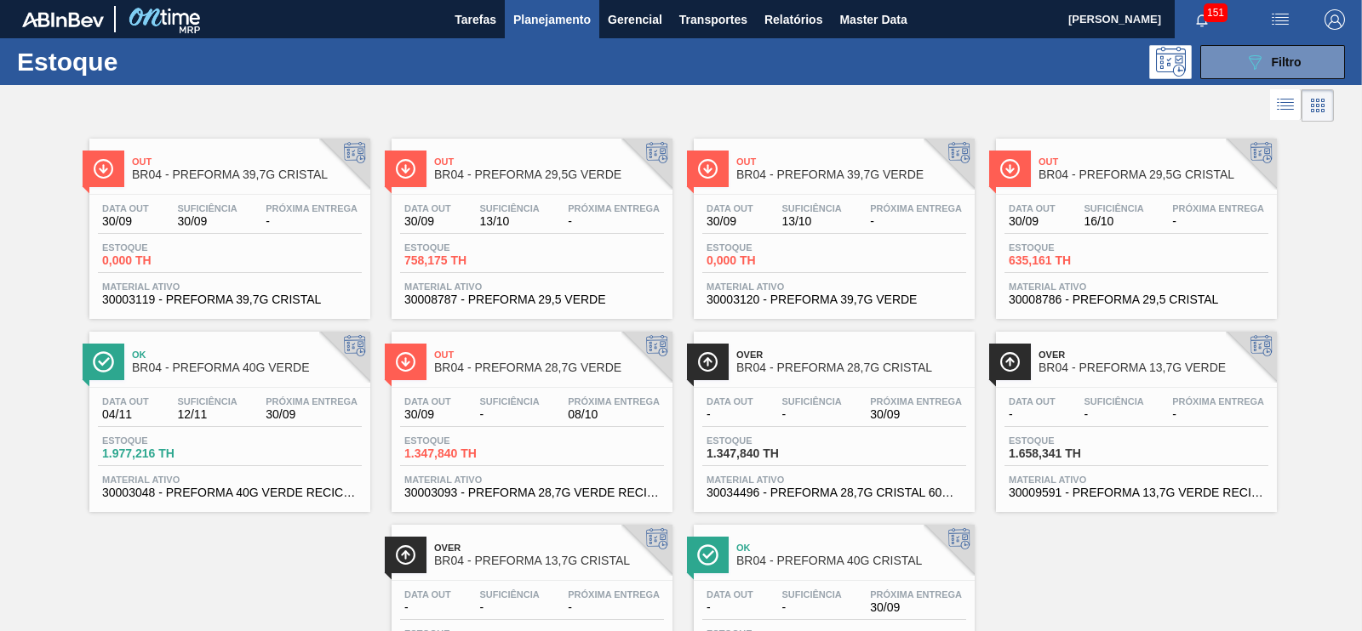
click at [313, 298] on span "30003119 - PREFORMA 39,7G CRISTAL" at bounding box center [229, 300] width 255 height 13
click at [1272, 57] on span "Filtro" at bounding box center [1286, 62] width 30 height 14
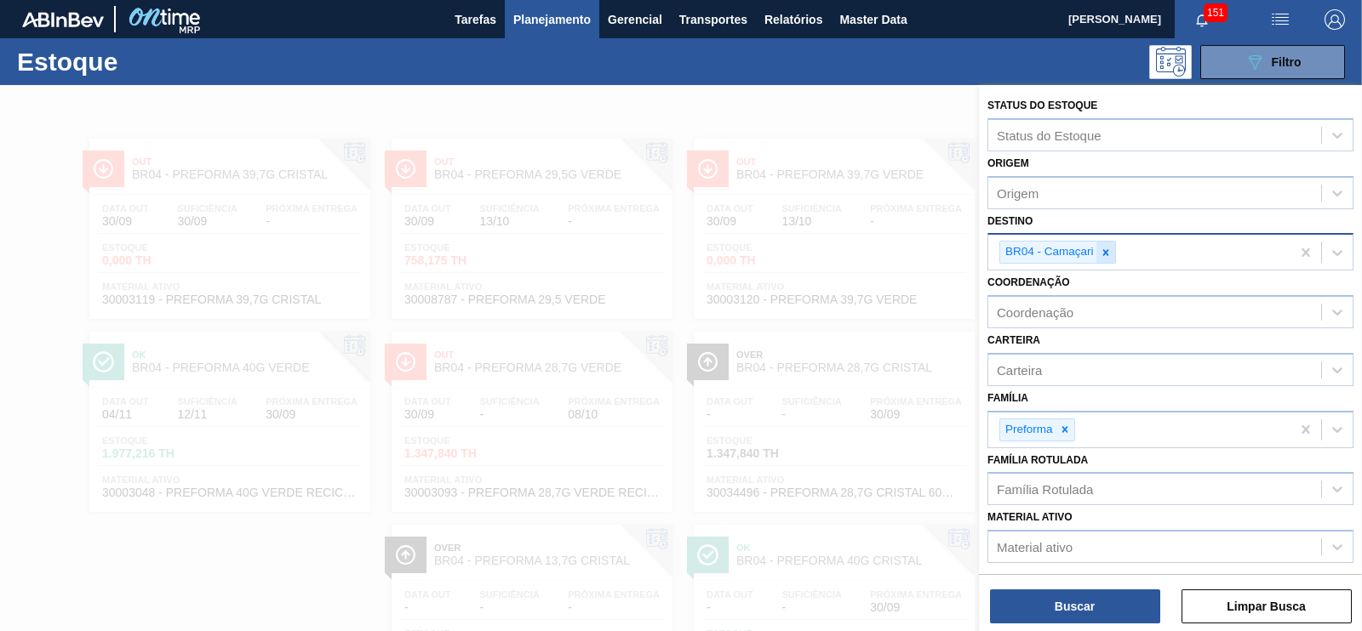
click at [1099, 258] on div at bounding box center [1105, 252] width 19 height 21
type input "jagua"
drag, startPoint x: 1036, startPoint y: 289, endPoint x: 1062, endPoint y: 337, distance: 55.2
click at [1037, 289] on div "BR23 - Jaguariúna" at bounding box center [1170, 292] width 366 height 31
click at [1091, 608] on button "Buscar" at bounding box center [1075, 607] width 170 height 34
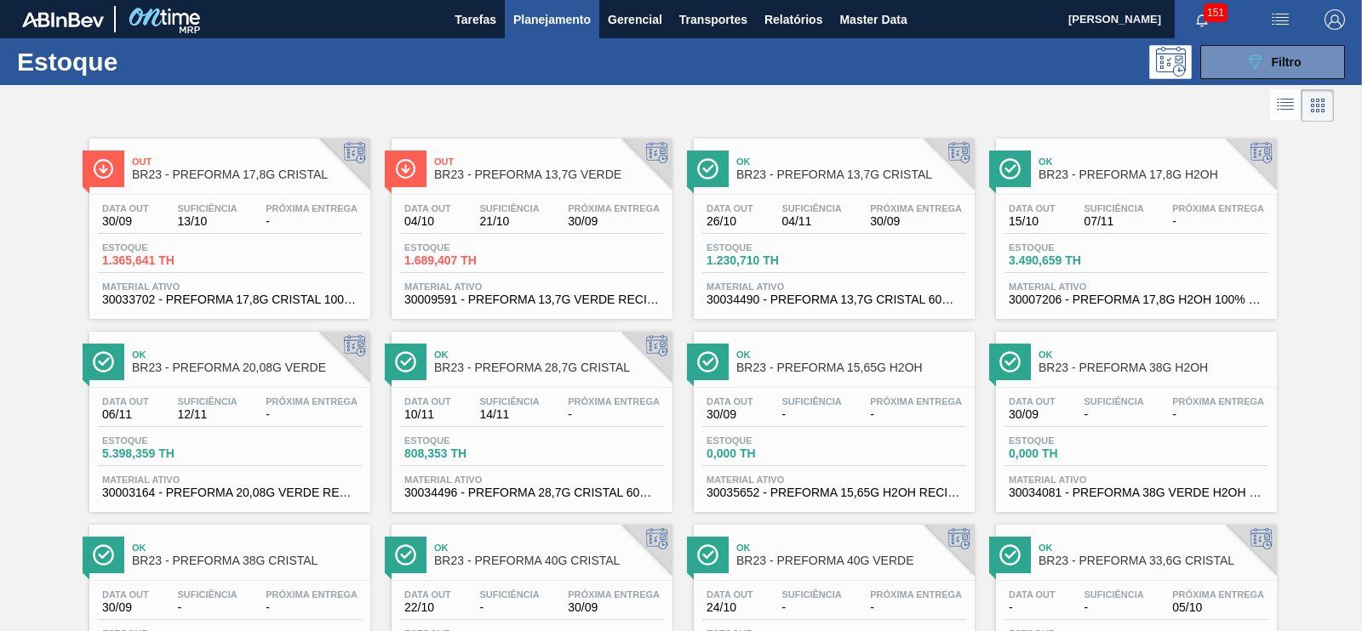
click at [537, 174] on span "BR23 - PREFORMA 13,7G VERDE" at bounding box center [549, 175] width 230 height 13
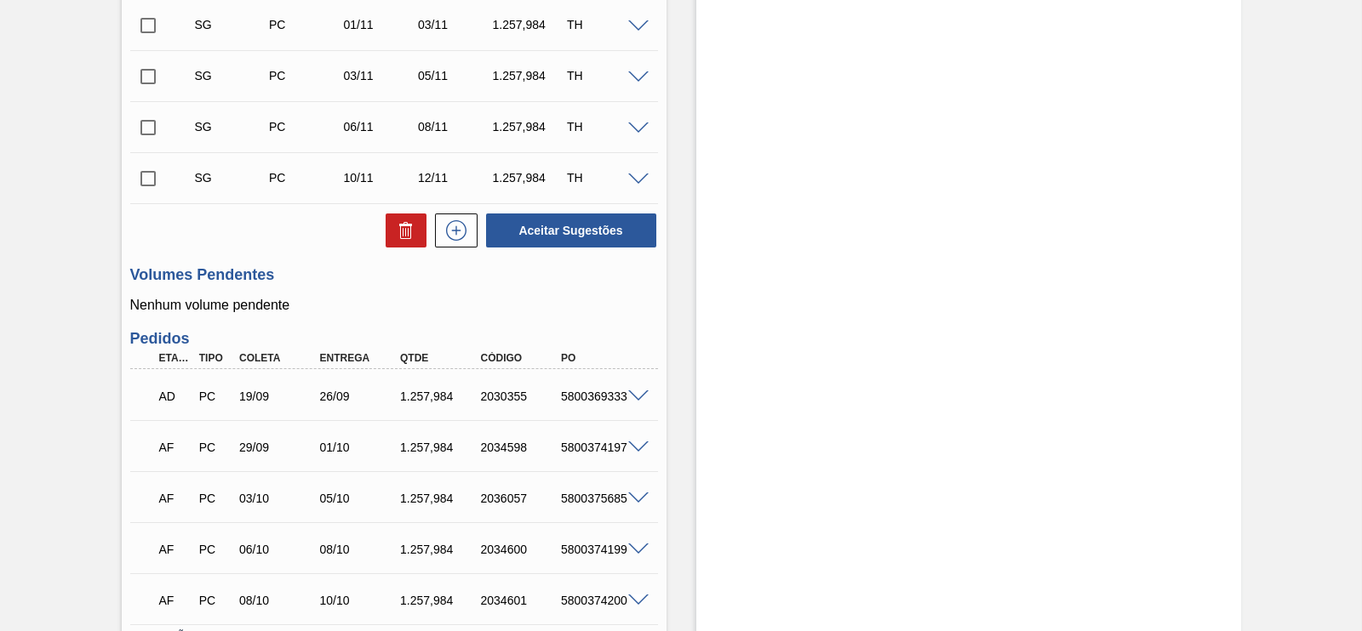
scroll to position [532, 0]
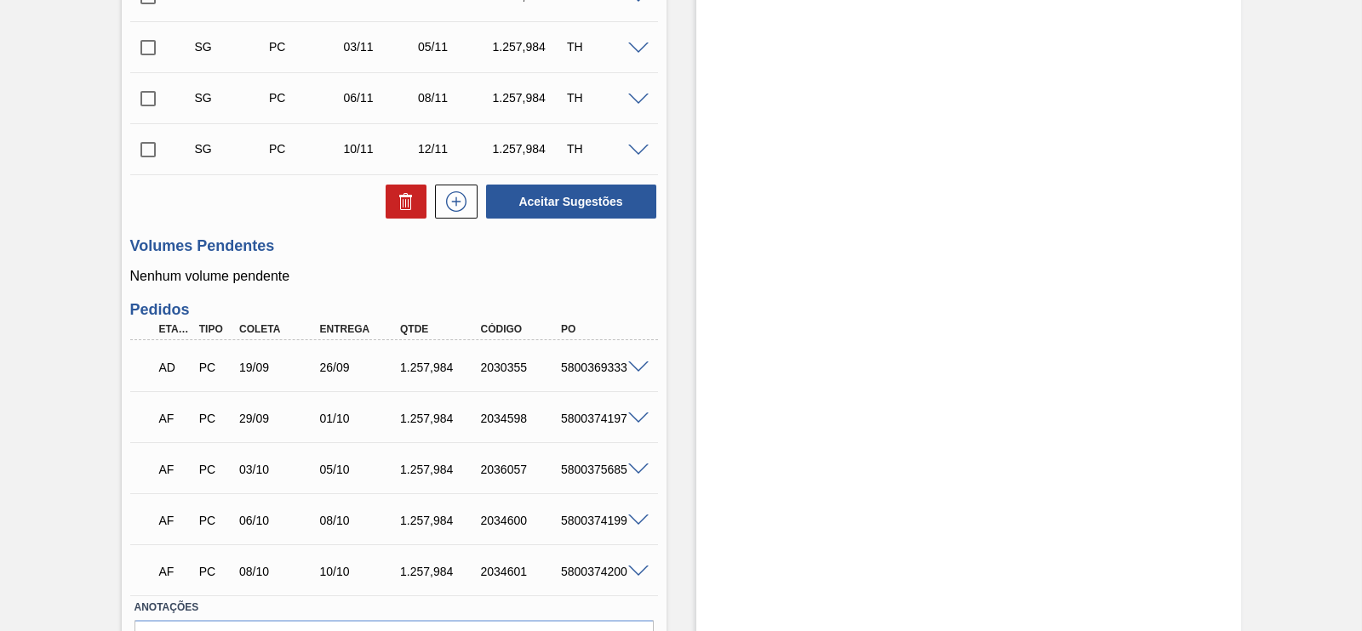
click at [637, 415] on span at bounding box center [638, 419] width 20 height 13
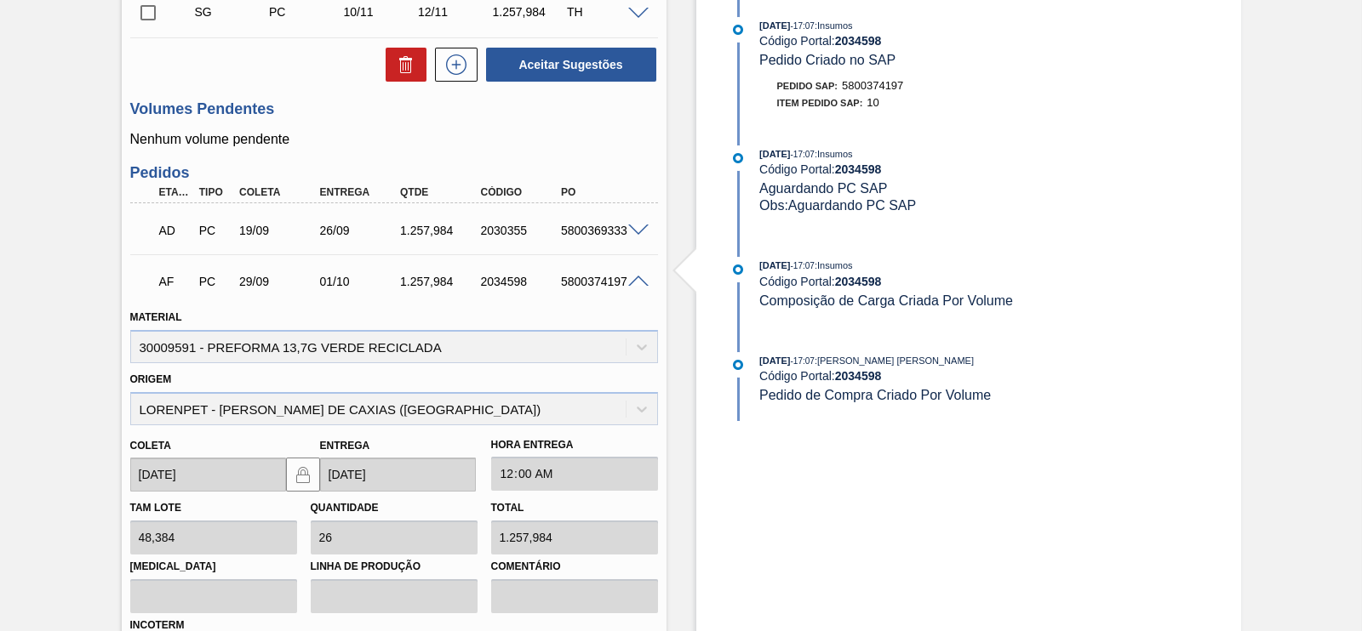
scroll to position [638, 0]
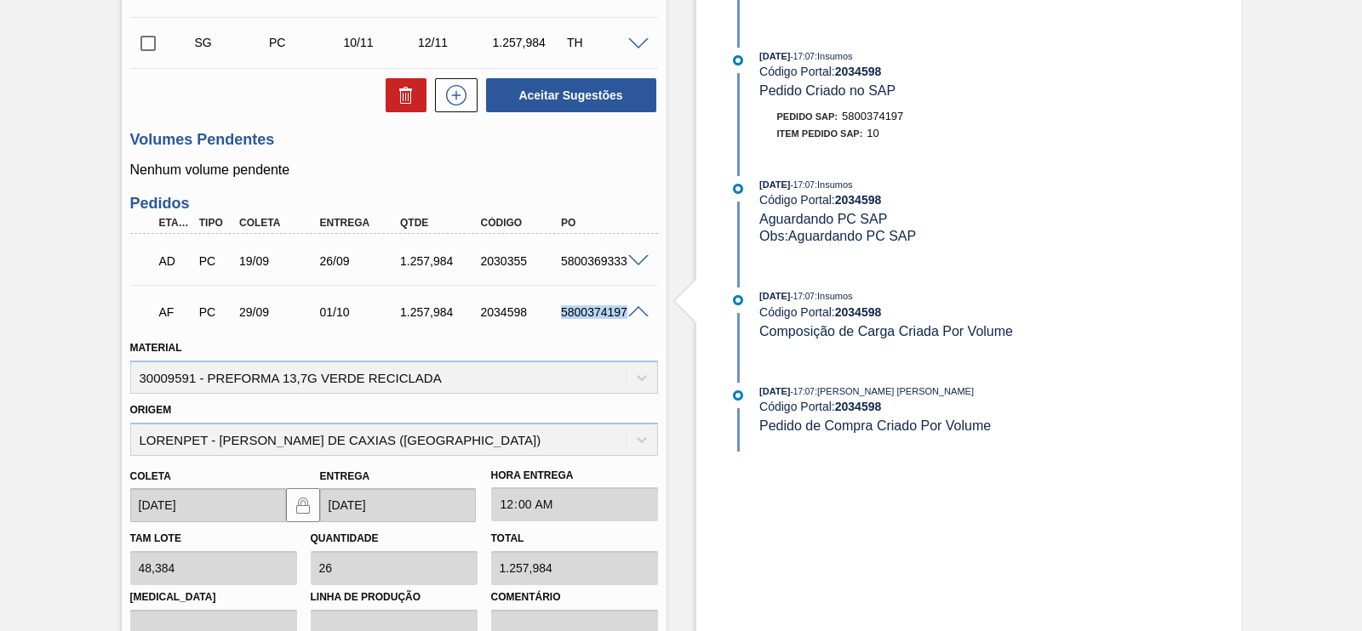
drag, startPoint x: 562, startPoint y: 321, endPoint x: 626, endPoint y: 322, distance: 63.8
click at [626, 319] on div "5800374197" at bounding box center [601, 313] width 89 height 14
copy div "5800374197"
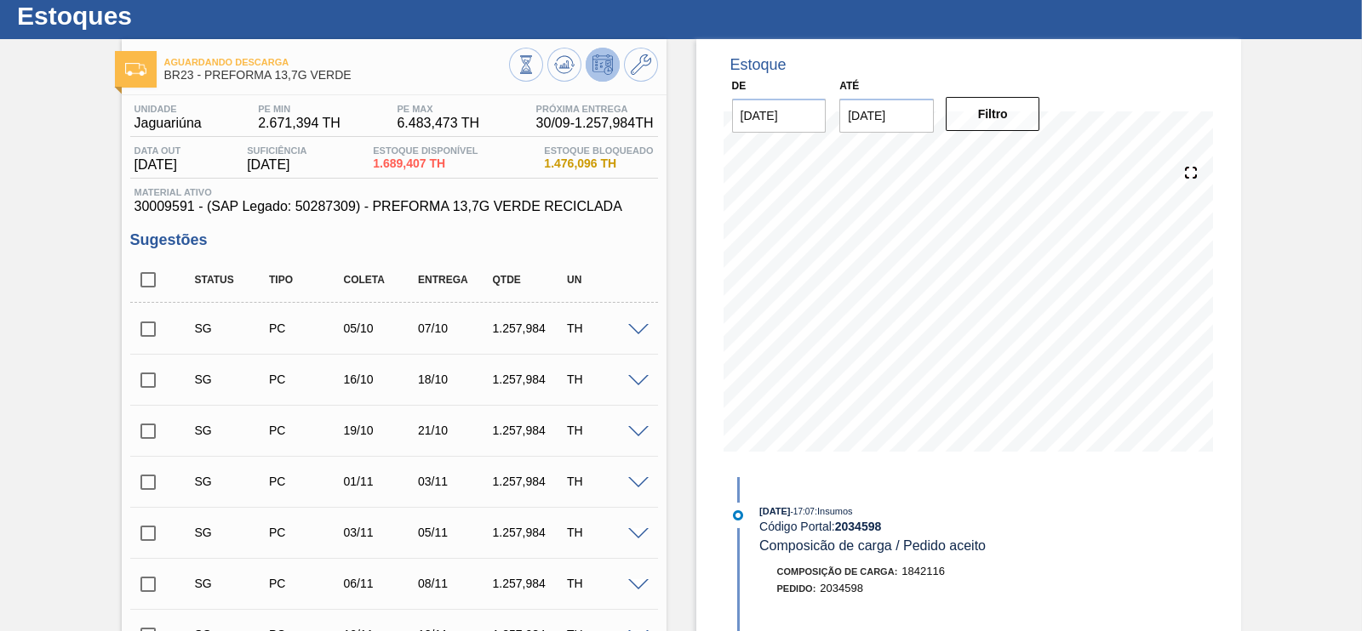
scroll to position [0, 0]
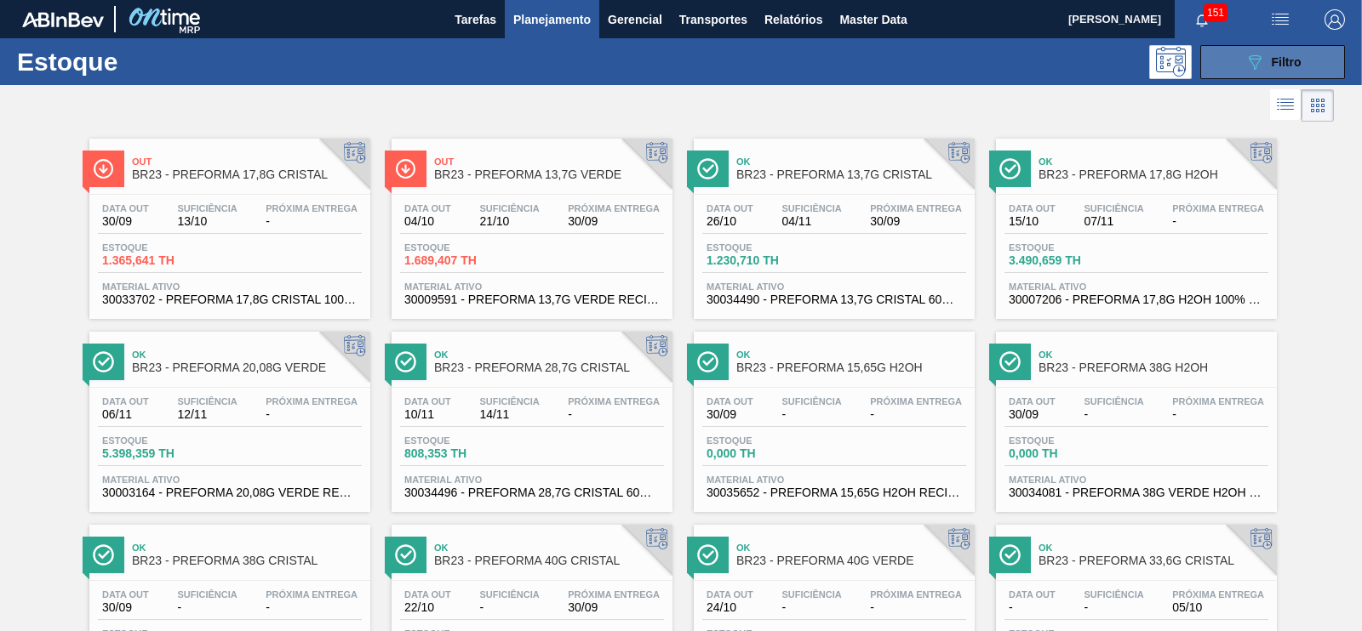
click at [1283, 49] on button "089F7B8B-B2A5-4AFE-B5C0-19BA573D28AC Filtro" at bounding box center [1272, 62] width 145 height 34
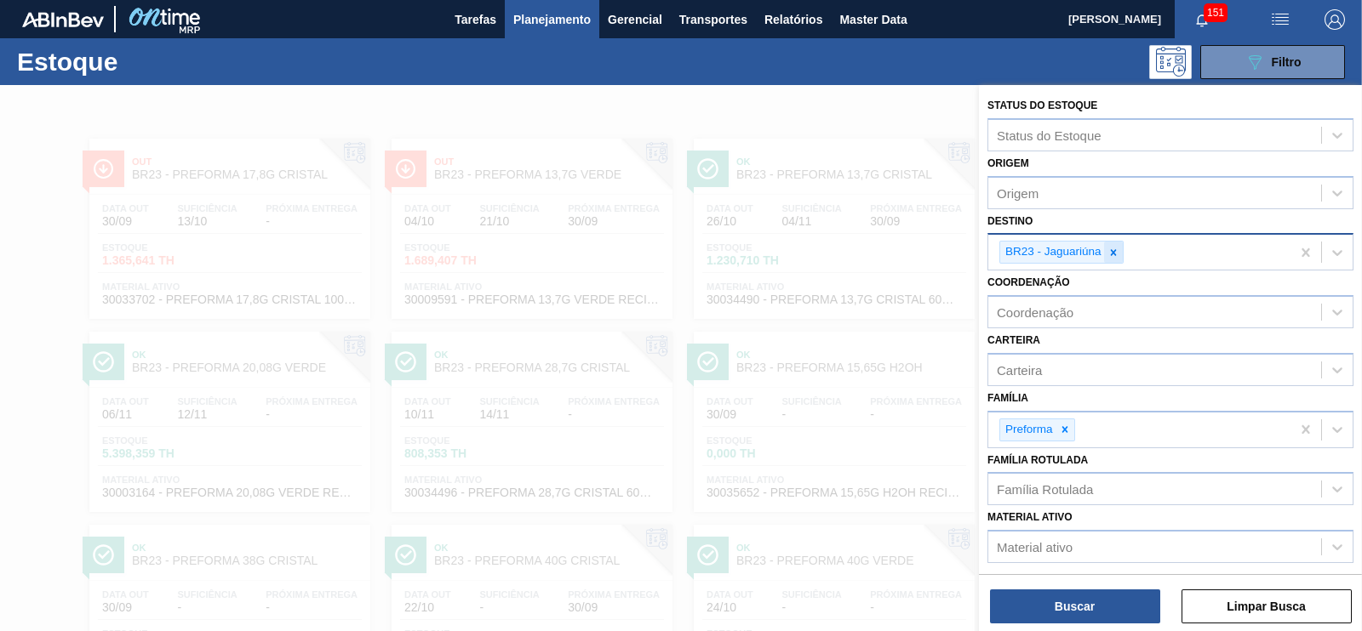
click at [1108, 251] on icon at bounding box center [1113, 253] width 12 height 12
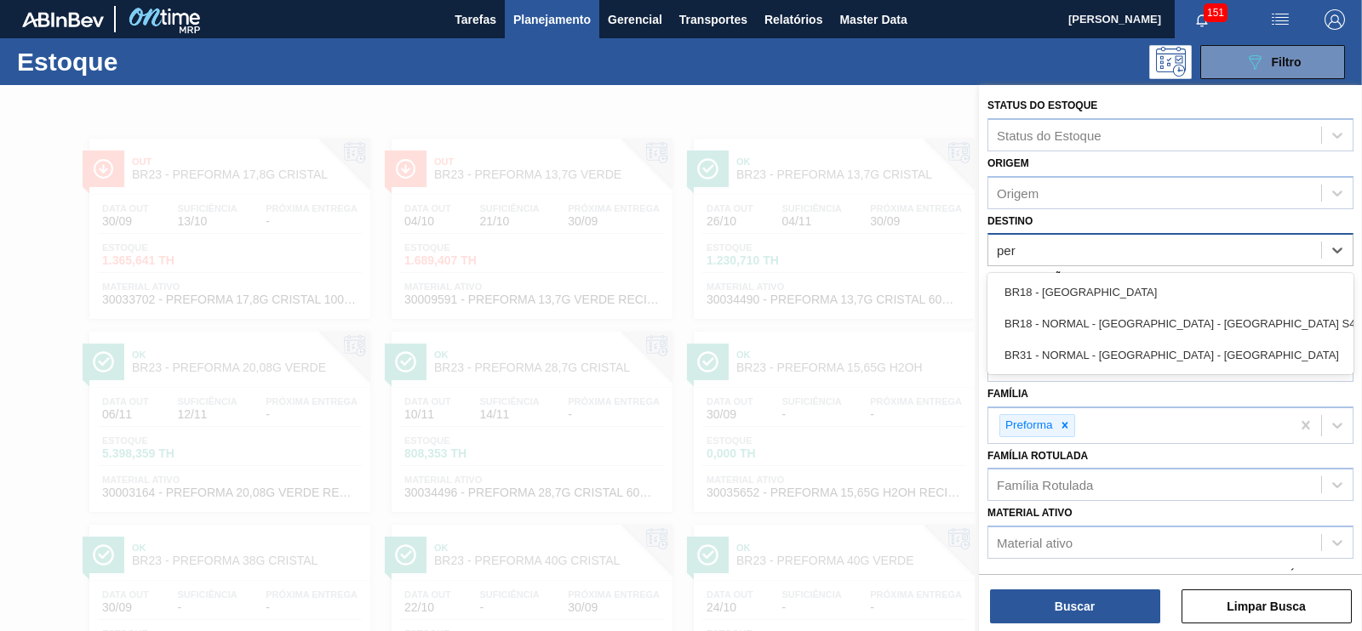
type input "pern"
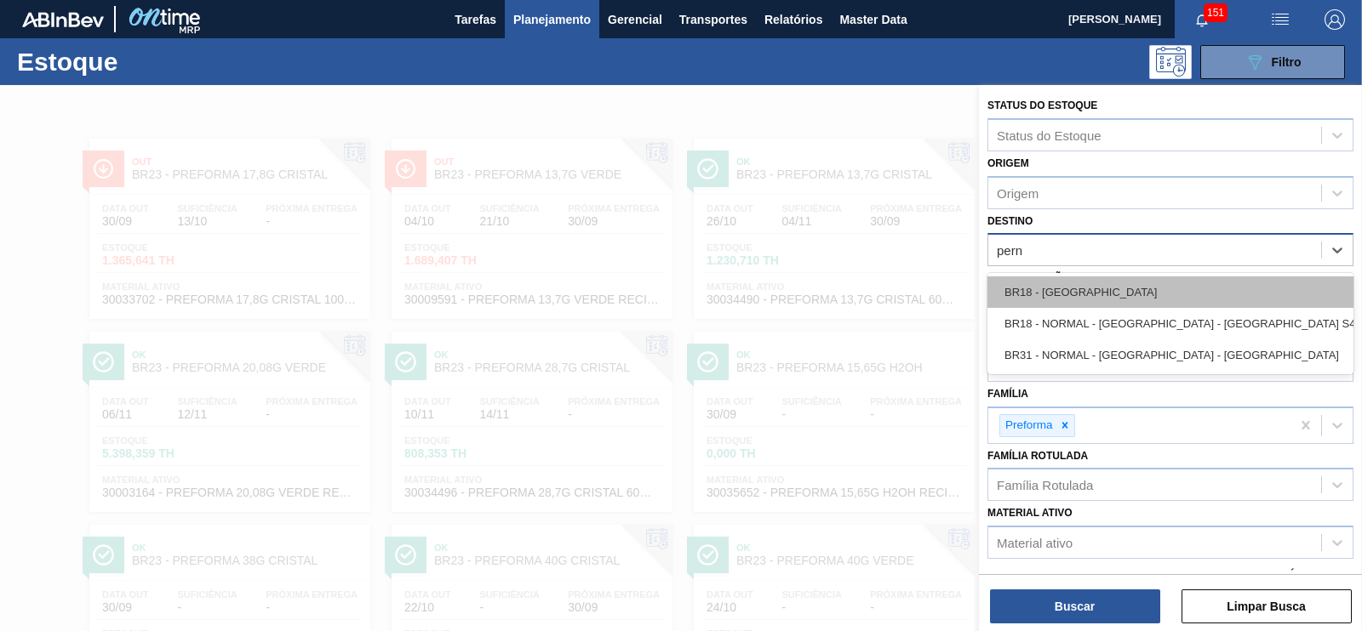
click at [1001, 299] on div "BR18 - [GEOGRAPHIC_DATA]" at bounding box center [1170, 292] width 366 height 31
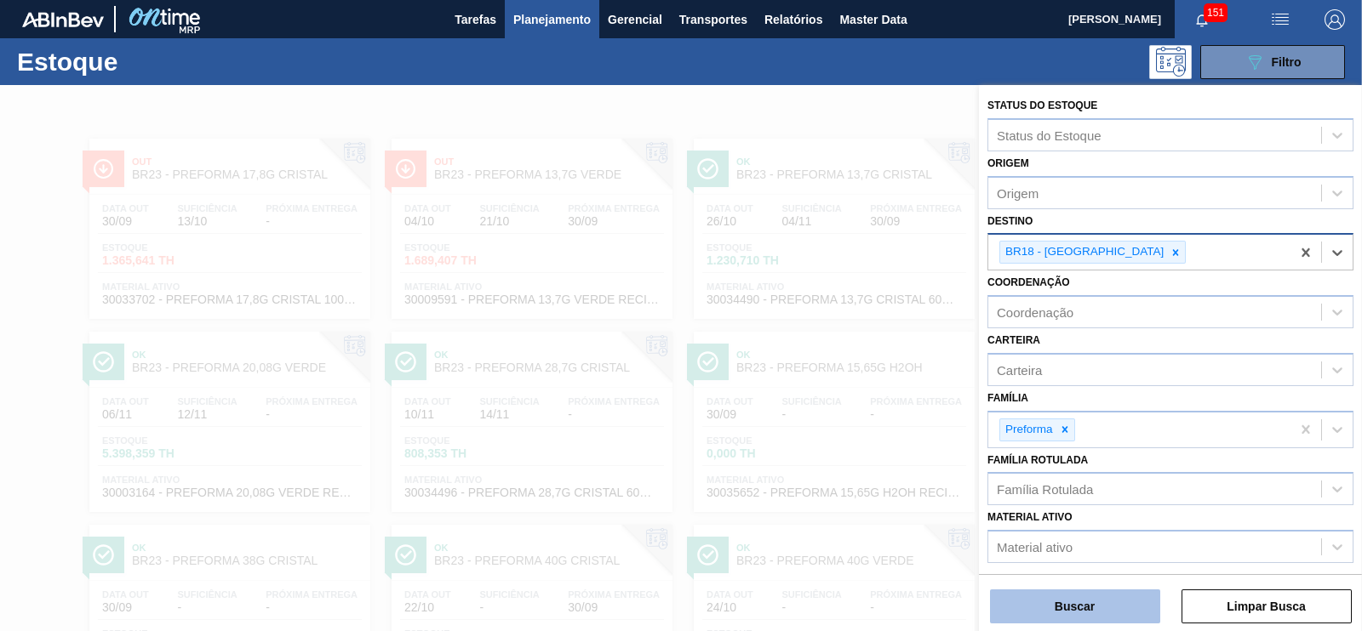
click at [1070, 614] on button "Buscar" at bounding box center [1075, 607] width 170 height 34
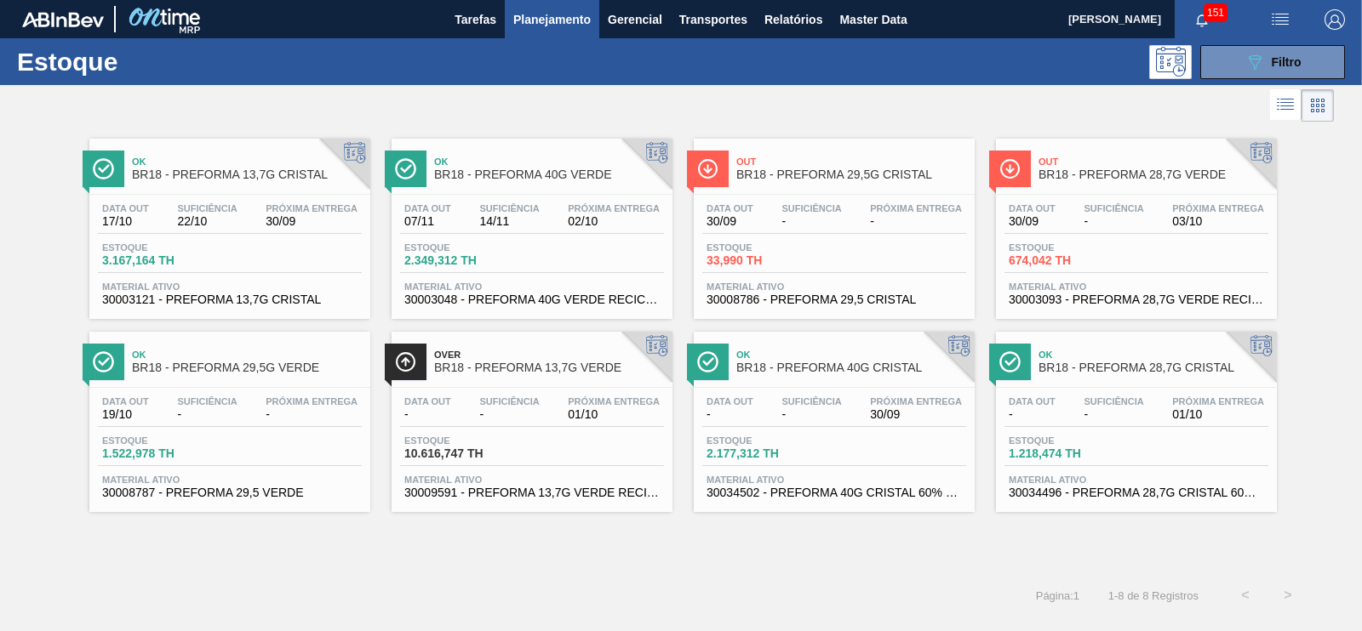
click at [1110, 173] on span "BR18 - PREFORMA 28,7G VERDE" at bounding box center [1153, 175] width 230 height 13
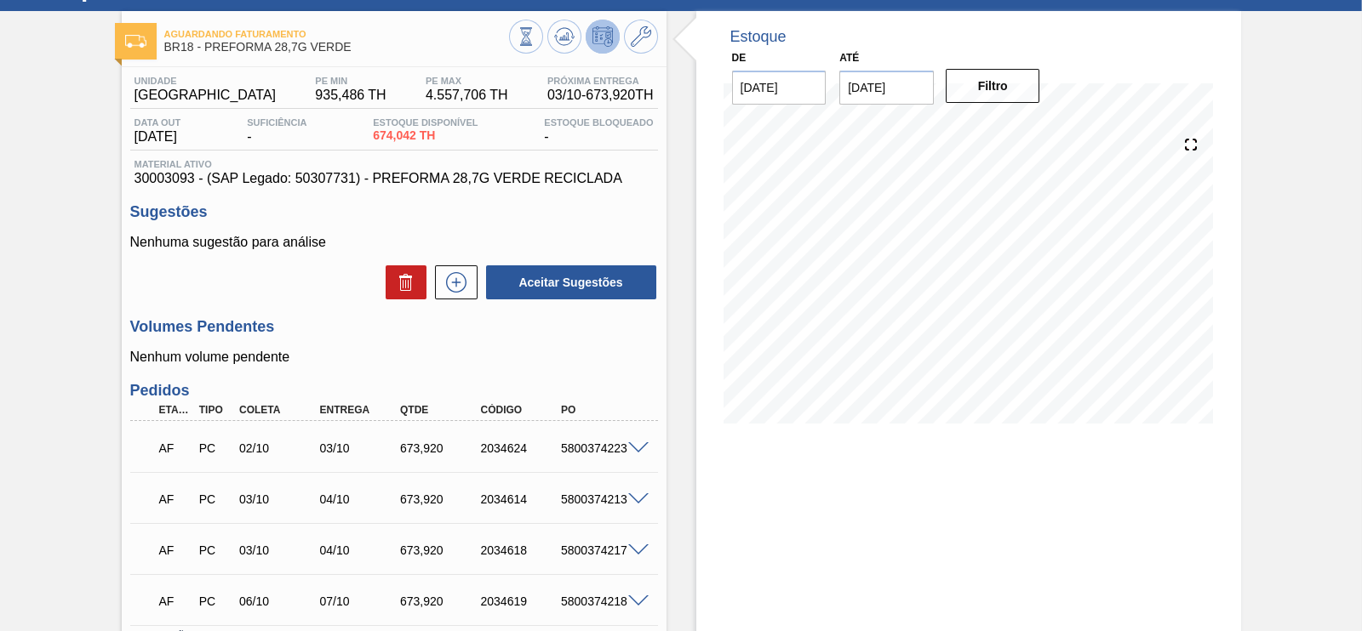
scroll to position [106, 0]
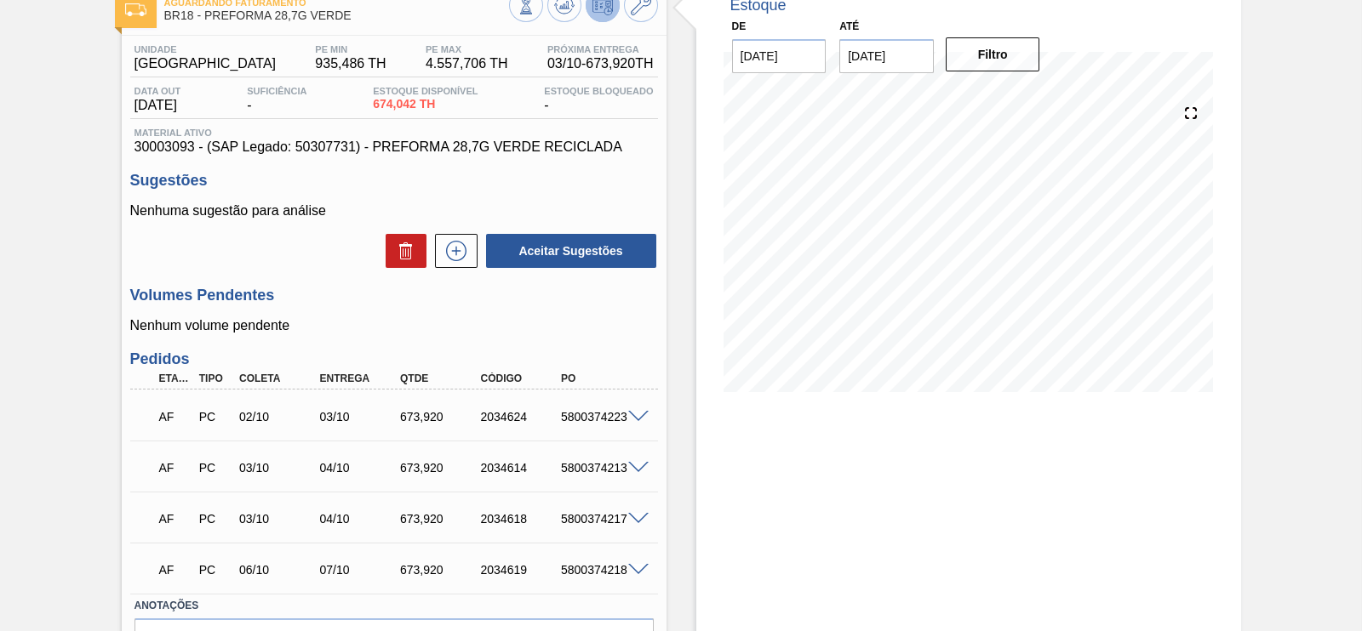
click at [636, 418] on span at bounding box center [638, 417] width 20 height 13
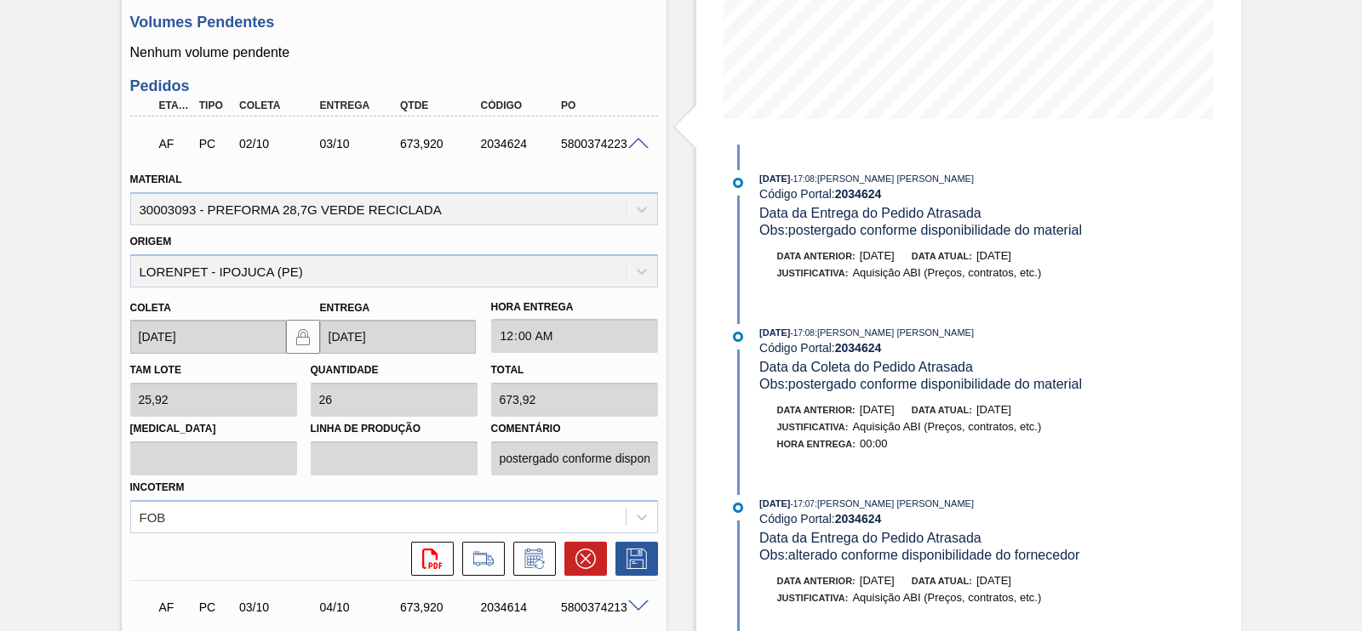
scroll to position [425, 0]
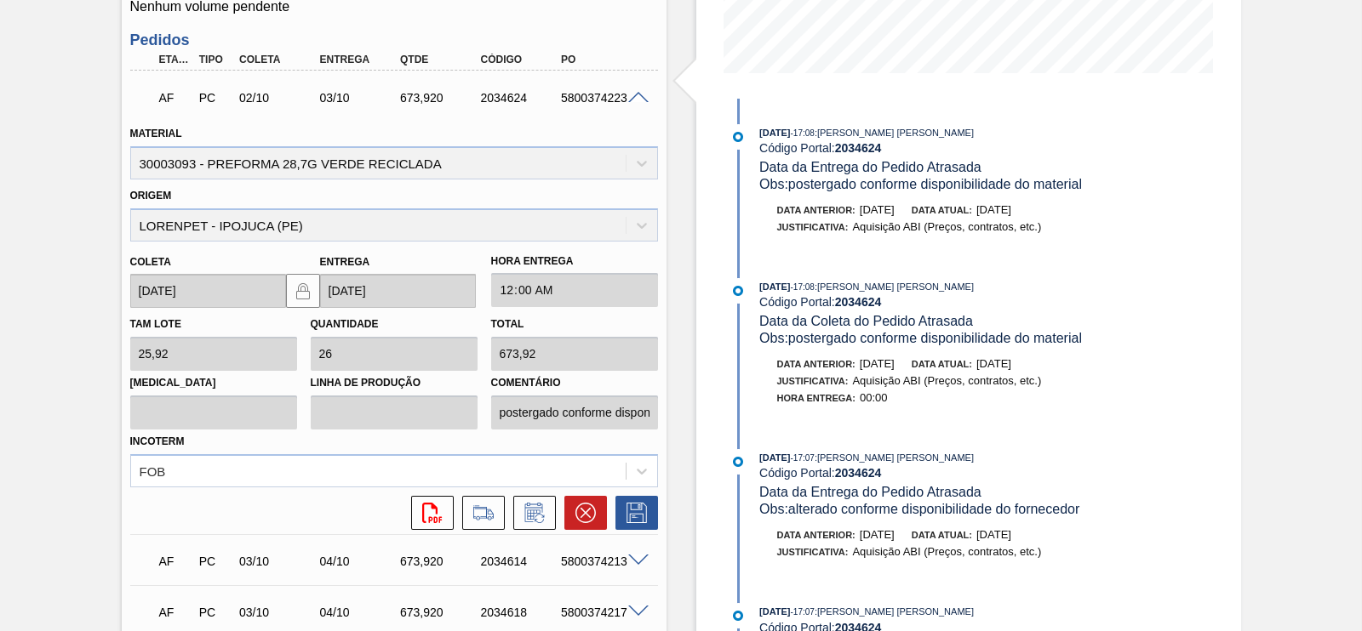
click at [638, 99] on span at bounding box center [638, 98] width 20 height 13
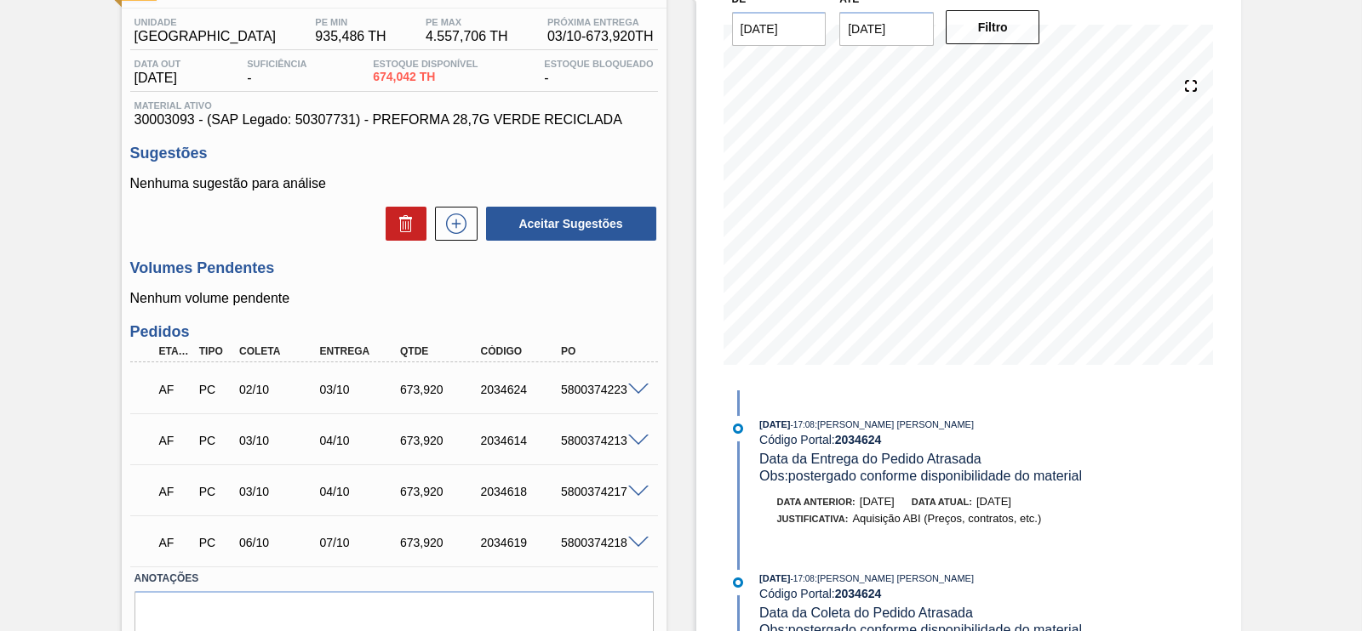
scroll to position [106, 0]
